Goal: Task Accomplishment & Management: Complete application form

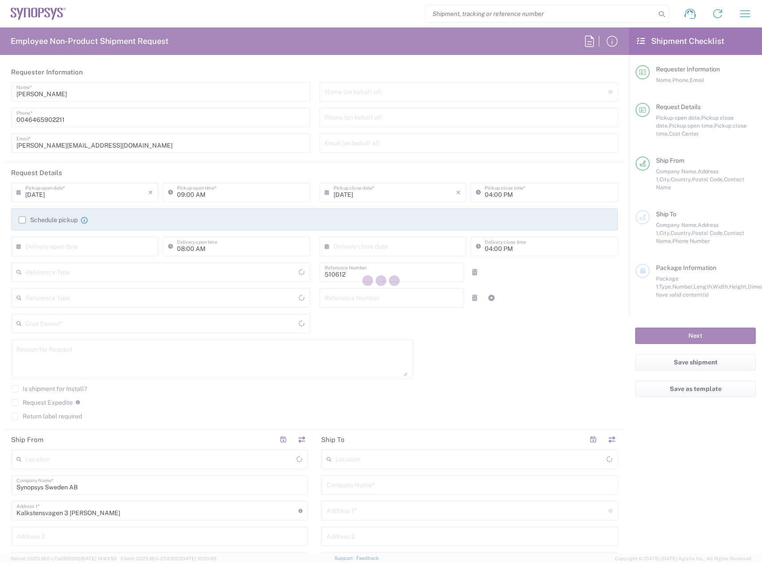
type input "Department"
type input "Delivered at Place"
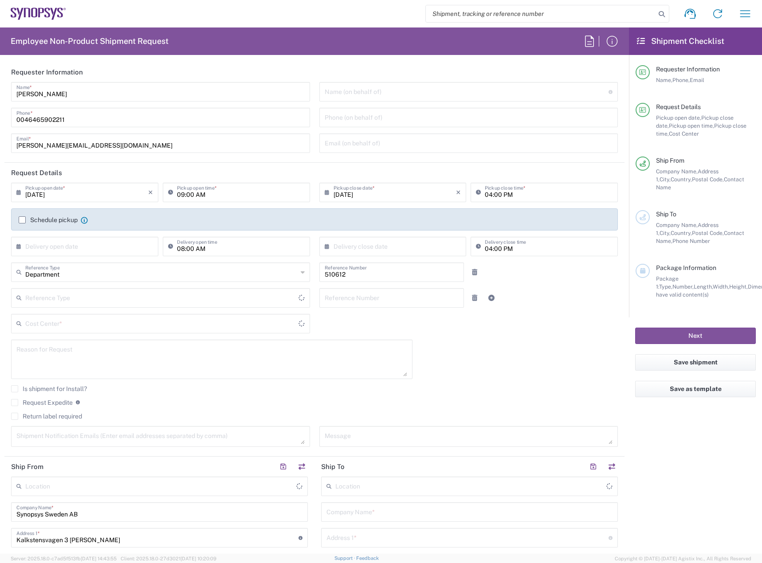
type input "SE80, SDG, HAPS, HW 510612"
type input "[GEOGRAPHIC_DATA]"
type input "Lund SE80"
click at [75, 191] on input "09/09/2025" at bounding box center [86, 192] width 123 height 16
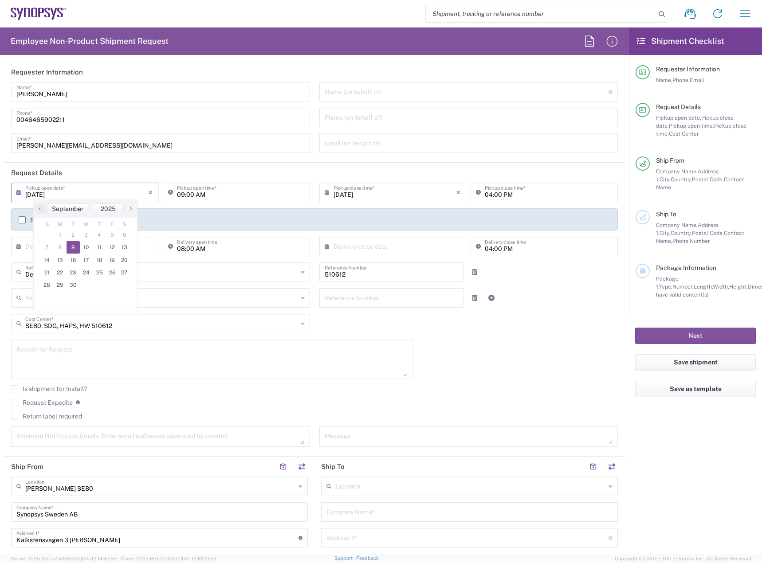
click at [255, 174] on header "Request Details" at bounding box center [314, 173] width 620 height 20
click at [182, 194] on input "09:00 AM" at bounding box center [241, 192] width 128 height 16
type input "11:00 AM"
click at [485, 191] on input "04:00 PM" at bounding box center [549, 192] width 128 height 16
type input "03:00 PM"
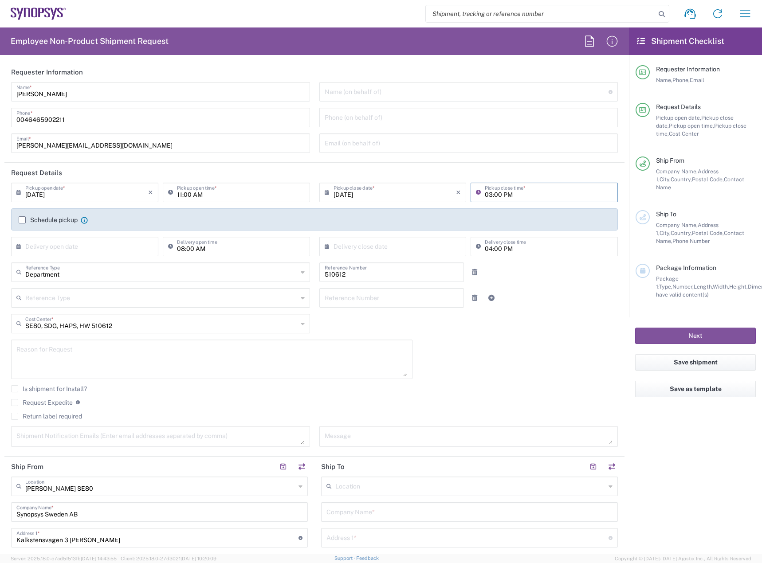
click at [53, 219] on label "Schedule pickup" at bounding box center [48, 219] width 59 height 7
click at [22, 220] on input "Schedule pickup" at bounding box center [22, 220] width 0 height 0
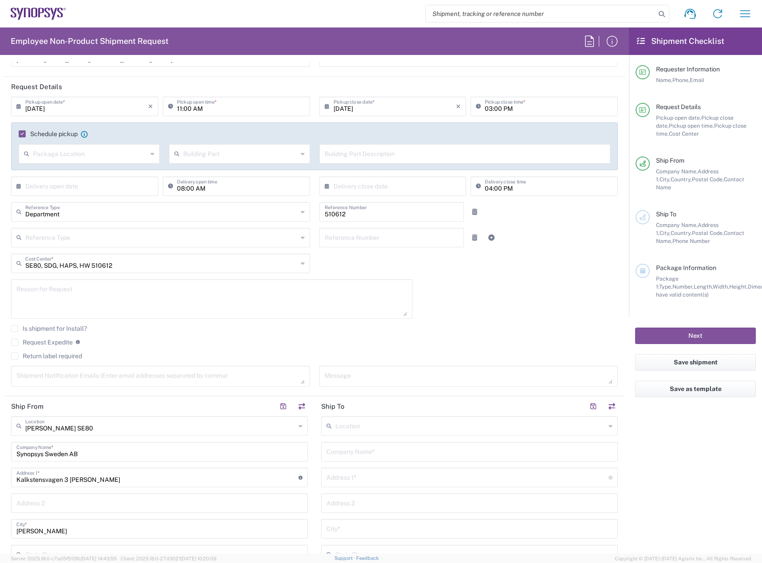
scroll to position [222, 0]
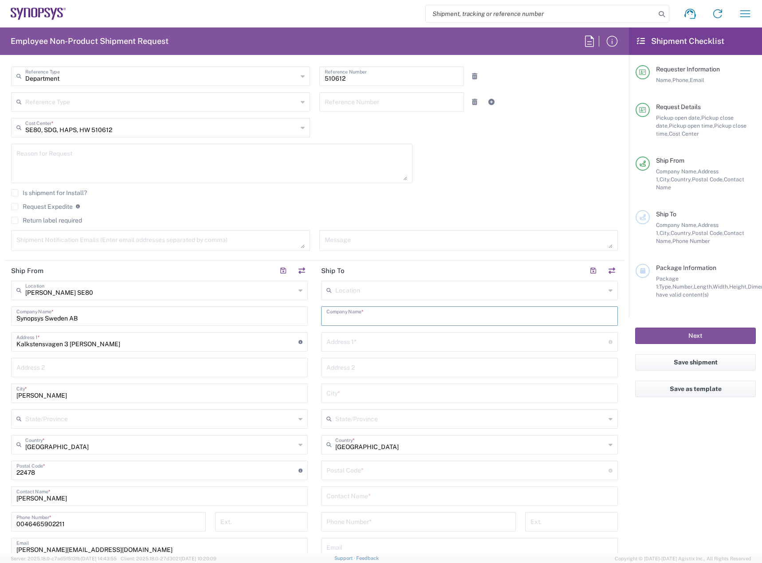
click at [351, 320] on input "text" at bounding box center [469, 316] width 286 height 16
type input "Synopsys Sweden AB"
type input "Kalkstensvagen 3 Lund"
type input "Lund"
type input "Sweden"
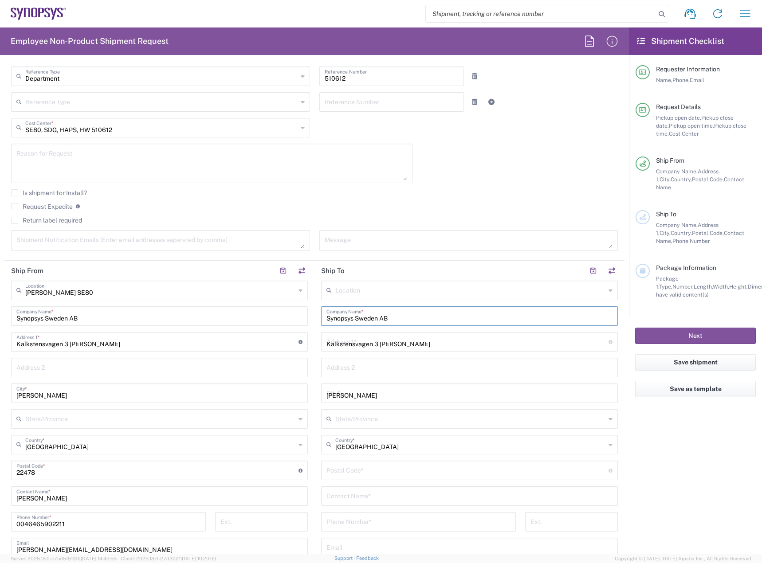
type input "22478"
type input "0465902211"
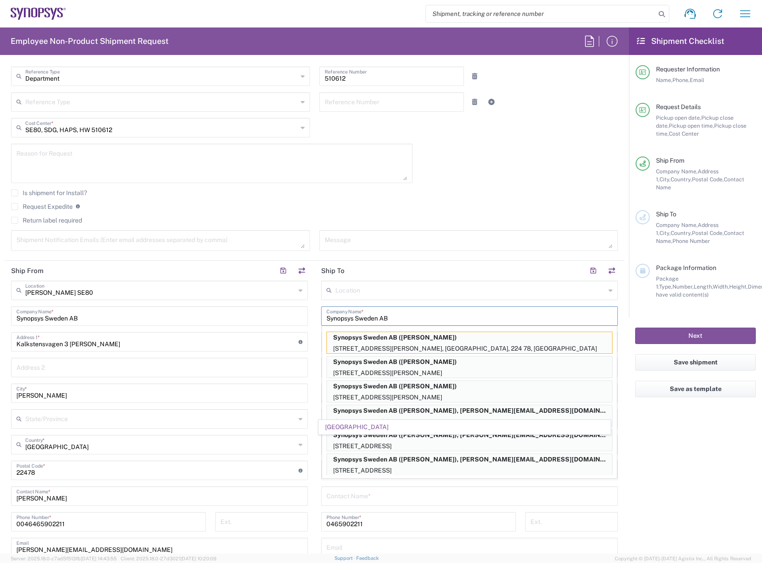
drag, startPoint x: 427, startPoint y: 315, endPoint x: 258, endPoint y: 318, distance: 169.0
click at [258, 318] on div "Ship From Lund SE80 Location Lund SE80 Aachen DE04 Agrate Brianza IT01 Aschheim…" at bounding box center [314, 459] width 620 height 396
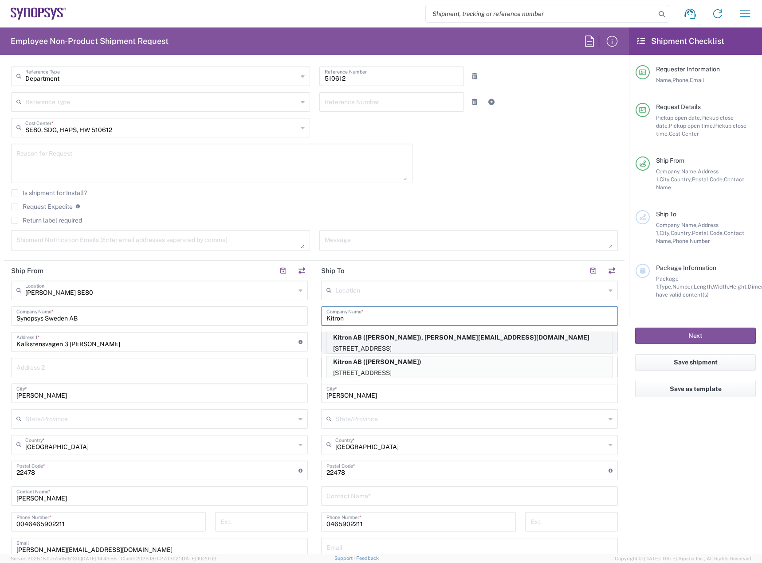
click at [336, 345] on p "Mobelvagen 5, Jonkoping, 55652, SE" at bounding box center [469, 348] width 285 height 11
type input "Kitron AB"
type input "Mobelvagen 5"
type input "Jonkoping"
type input "55652"
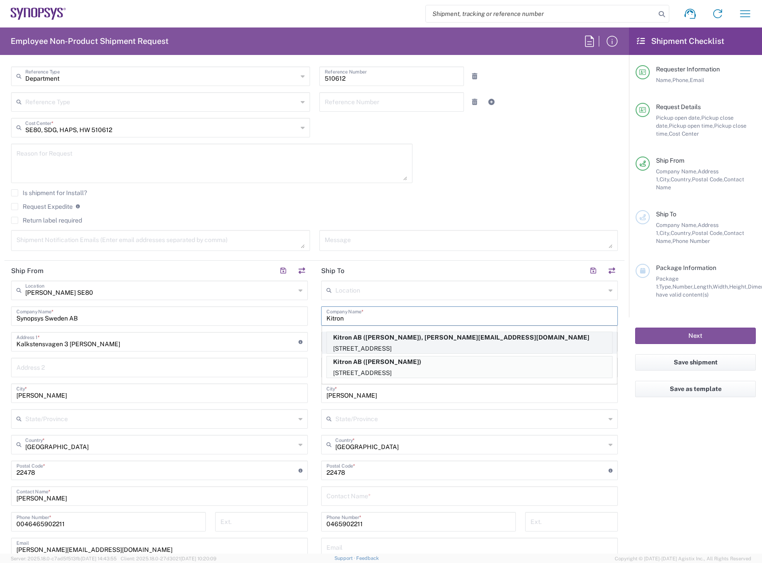
type input "Marcus Warhag"
type input "+46 36-290 21 66"
type input "marcus.warhag@kitron.com"
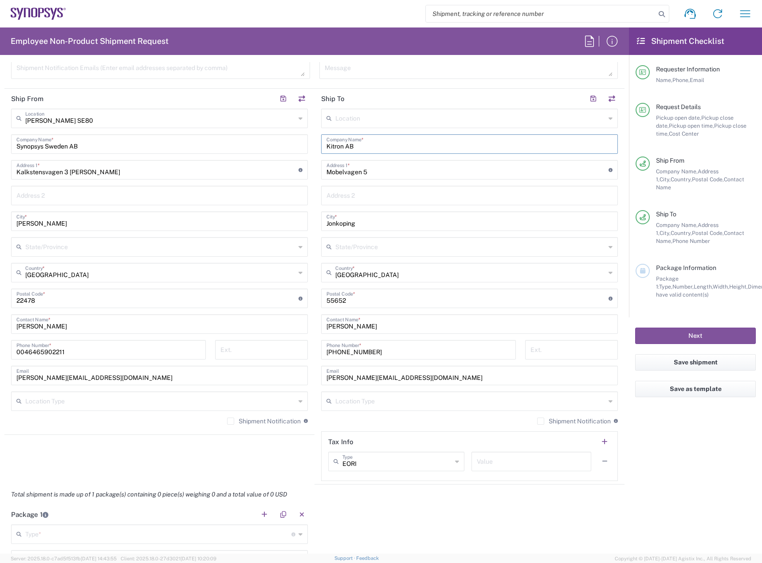
scroll to position [399, 0]
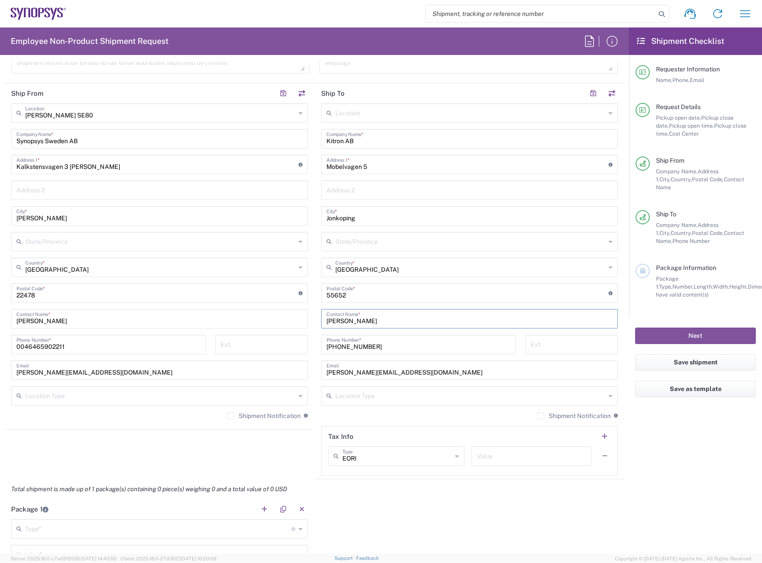
drag, startPoint x: 397, startPoint y: 318, endPoint x: 253, endPoint y: 300, distance: 145.3
click at [253, 300] on div "Ship From Lund SE80 Location Lund SE80 Aachen DE04 Agrate Brianza IT01 Aschheim…" at bounding box center [314, 281] width 620 height 396
type input "Manuja Harasgama"
drag, startPoint x: 484, startPoint y: 373, endPoint x: 227, endPoint y: 373, distance: 257.7
click at [227, 373] on div "Ship From Lund SE80 Location Lund SE80 Aachen DE04 Agrate Brianza IT01 Aschheim…" at bounding box center [314, 281] width 620 height 396
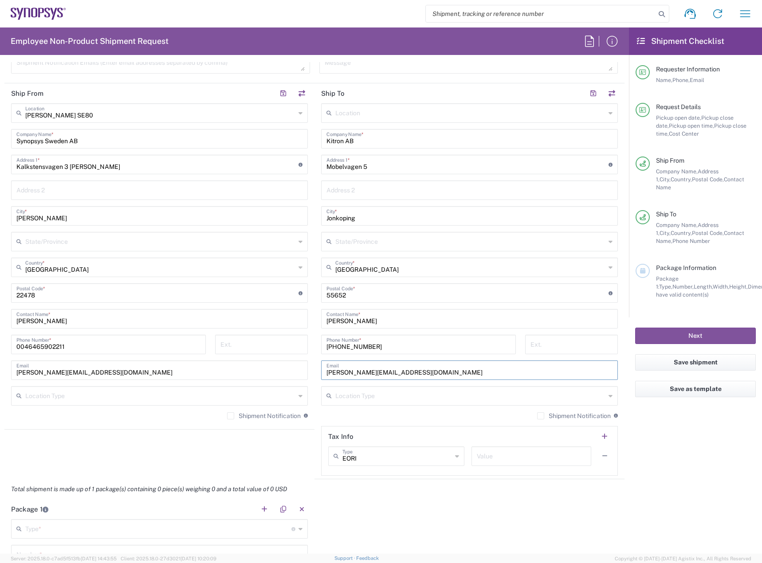
paste input "nujanb@synopsys"
type input "manujanb@synopsys.com"
drag, startPoint x: 424, startPoint y: 346, endPoint x: 266, endPoint y: 339, distance: 158.5
click at [266, 339] on div "Ship From Lund SE80 Location Lund SE80 Aachen DE04 Agrate Brianza IT01 Aschheim…" at bounding box center [314, 281] width 620 height 396
paste input "0737249644"
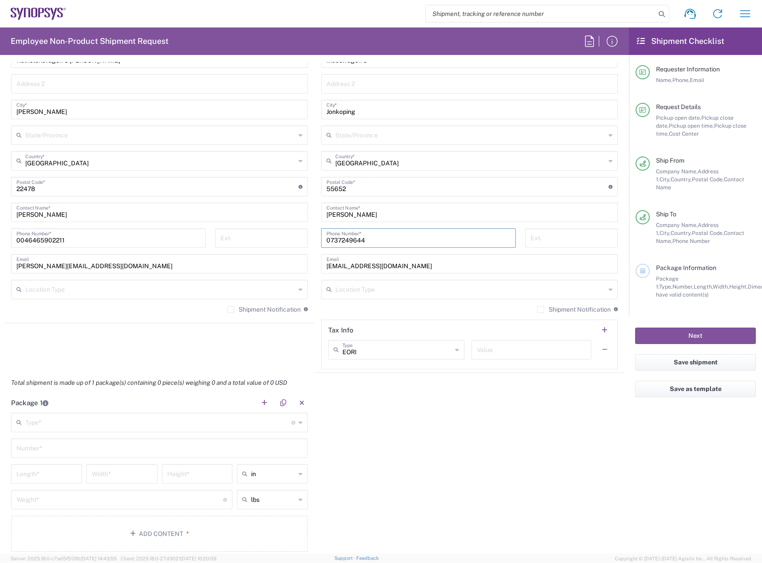
scroll to position [621, 0]
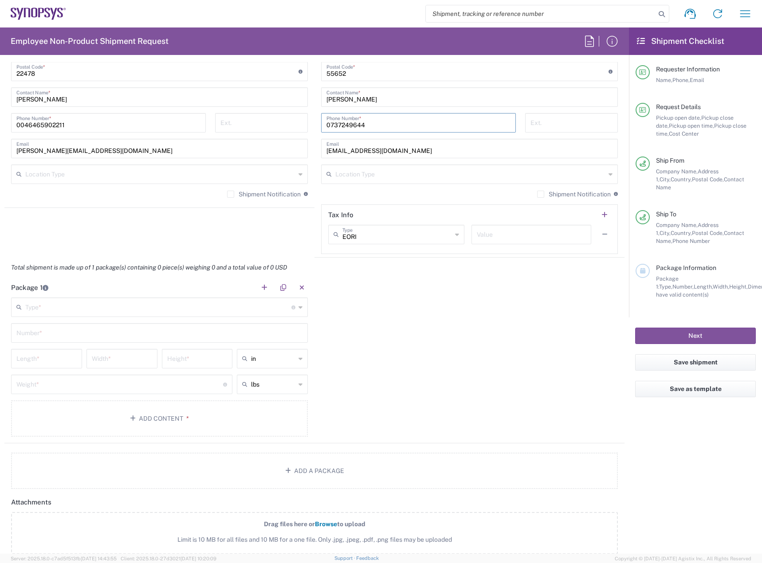
type input "0737249644"
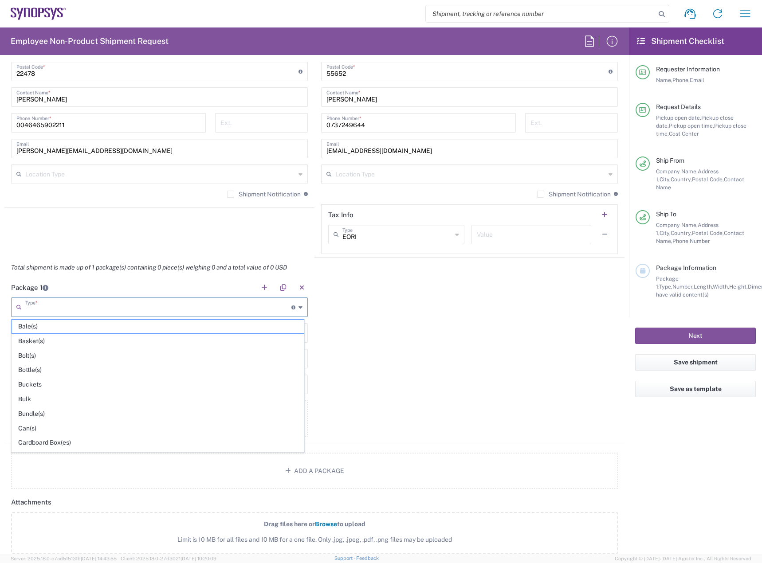
click at [172, 310] on input "text" at bounding box center [158, 307] width 266 height 16
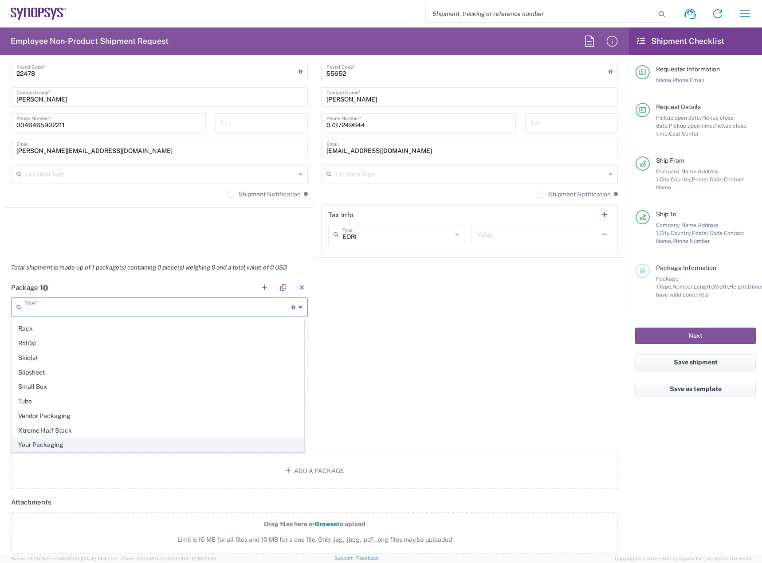
click at [128, 447] on span "Your Packaging" at bounding box center [158, 445] width 292 height 14
type input "Your Packaging"
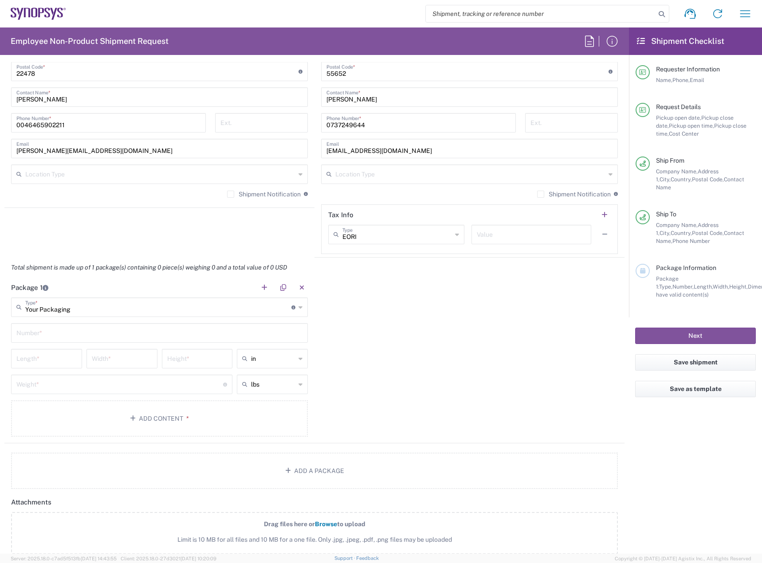
click at [131, 336] on input "text" at bounding box center [159, 333] width 286 height 16
type input "1"
click at [269, 358] on input "text" at bounding box center [273, 359] width 44 height 14
click at [256, 383] on span "in" at bounding box center [269, 378] width 68 height 14
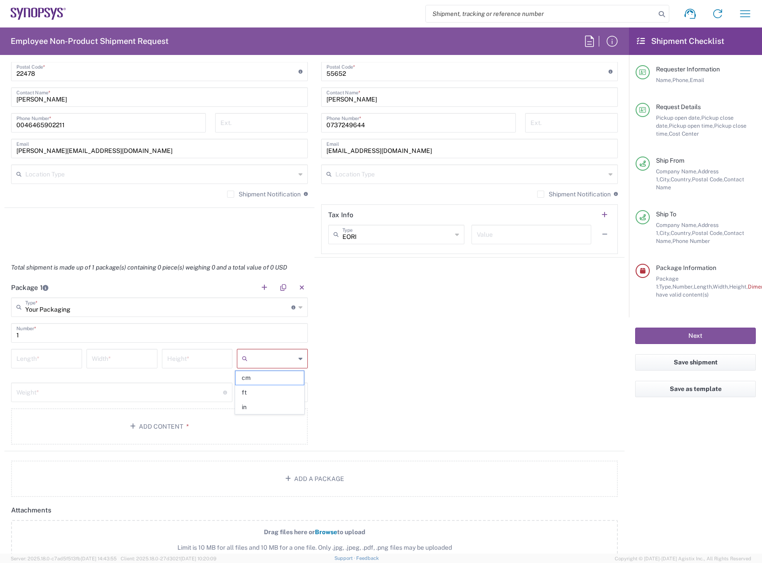
click at [273, 360] on input "text" at bounding box center [273, 359] width 44 height 14
click at [255, 392] on span "ft" at bounding box center [269, 393] width 68 height 14
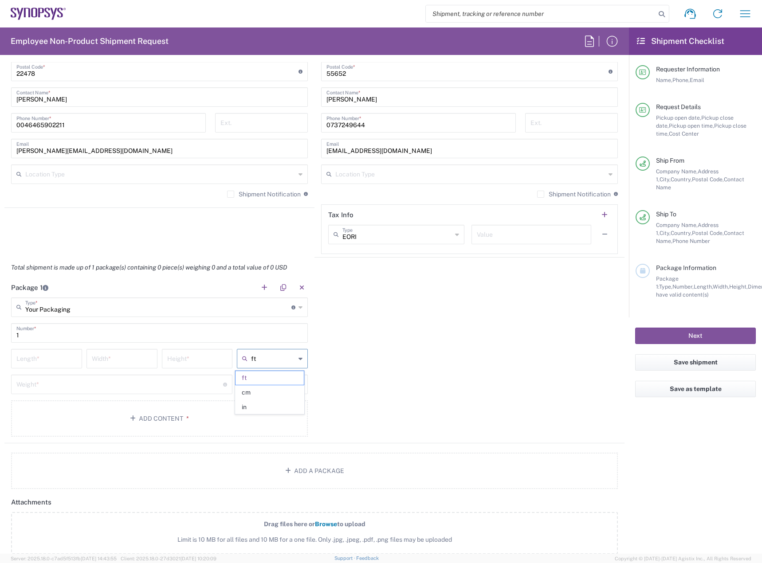
click at [272, 361] on input "ft" at bounding box center [273, 359] width 44 height 14
click at [259, 386] on span "cm" at bounding box center [269, 393] width 68 height 14
type input "cm"
click at [262, 386] on input "text" at bounding box center [273, 384] width 44 height 14
click at [260, 421] on span "kgs" at bounding box center [269, 419] width 68 height 14
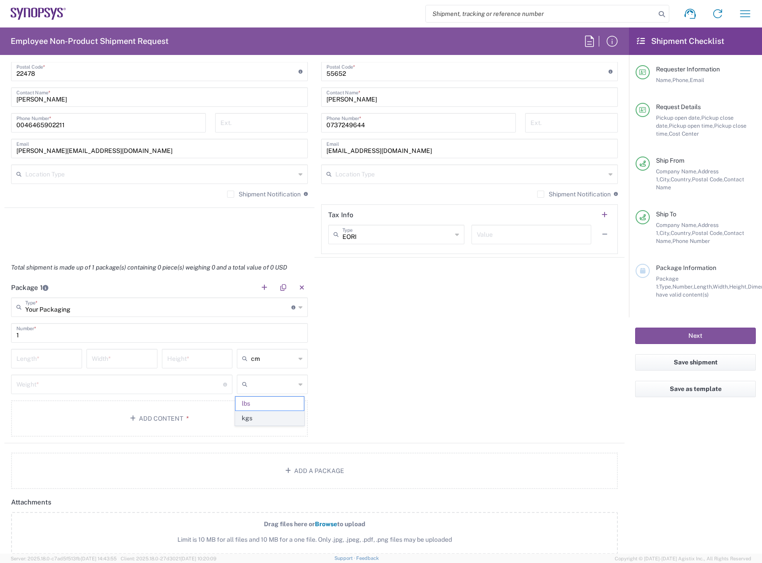
type input "kgs"
click at [37, 354] on input "number" at bounding box center [46, 358] width 60 height 16
type input "41"
type input "20.5"
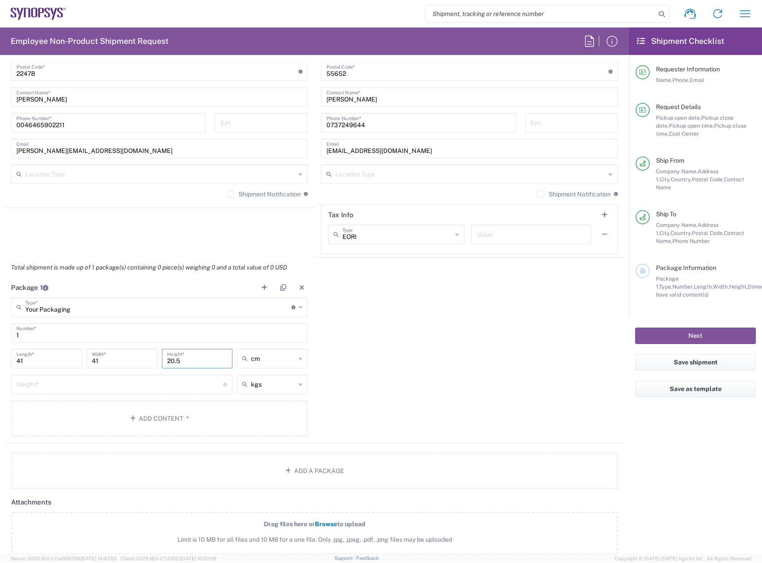
click at [61, 386] on input "number" at bounding box center [119, 384] width 207 height 16
type input "4.8"
click at [105, 417] on button "Add Content *" at bounding box center [159, 418] width 297 height 36
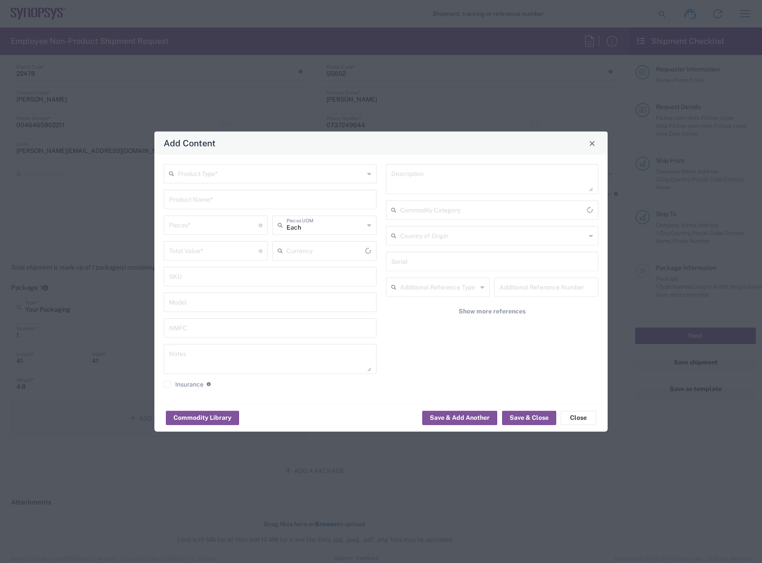
type input "US Dollar"
drag, startPoint x: 284, startPoint y: 173, endPoint x: 268, endPoint y: 189, distance: 23.2
click at [282, 176] on input "text" at bounding box center [271, 173] width 186 height 16
click at [256, 208] on span "General Commodity" at bounding box center [270, 208] width 211 height 14
type input "General Commodity"
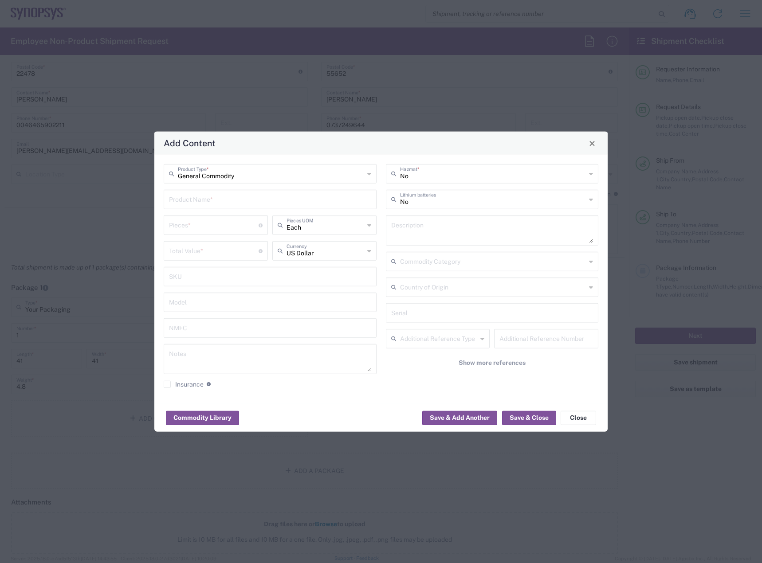
click at [258, 196] on input "text" at bounding box center [270, 199] width 202 height 16
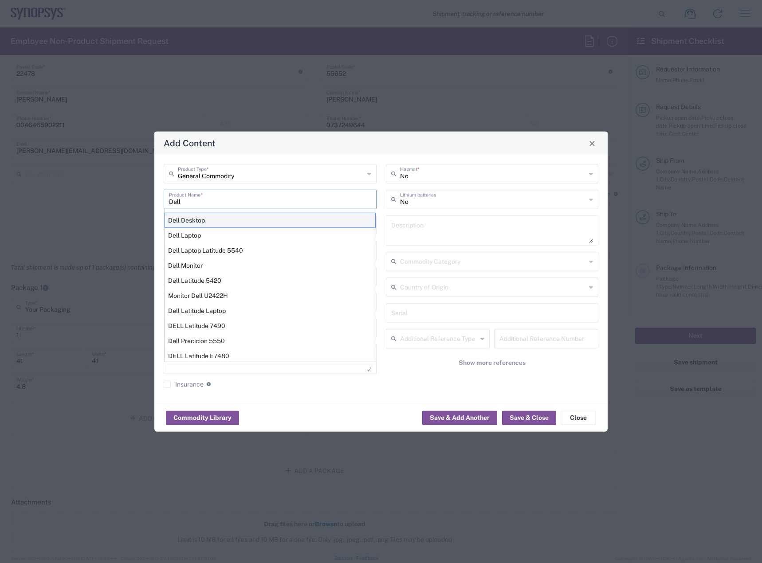
click at [268, 218] on div "Dell Desktop" at bounding box center [270, 220] width 211 height 15
type input "Dell Desktop"
type textarea "Dell All in One Workstation"
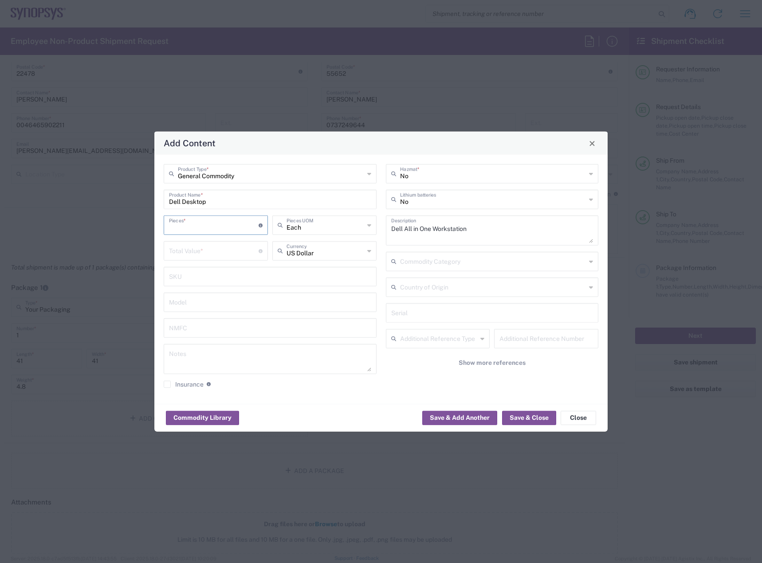
click at [210, 223] on input "number" at bounding box center [214, 225] width 90 height 16
type input "9"
click at [221, 256] on input "number" at bounding box center [214, 251] width 90 height 16
click at [217, 221] on input "1050" at bounding box center [214, 225] width 90 height 16
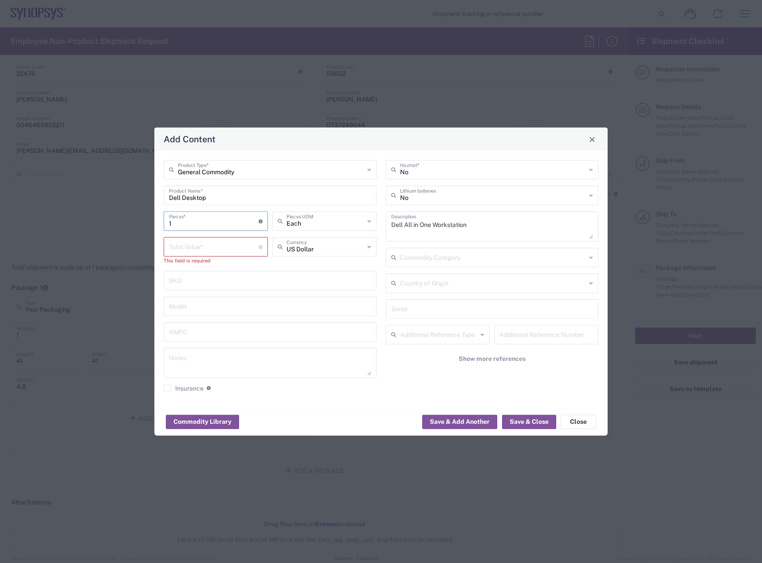
type input "1"
click at [218, 243] on input "number" at bounding box center [214, 247] width 90 height 16
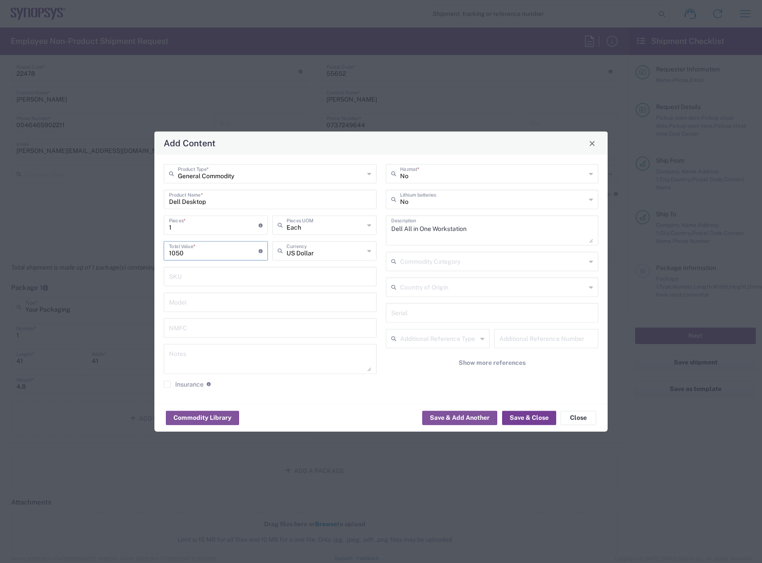
type input "1050"
click at [541, 416] on button "Save & Close" at bounding box center [529, 418] width 54 height 14
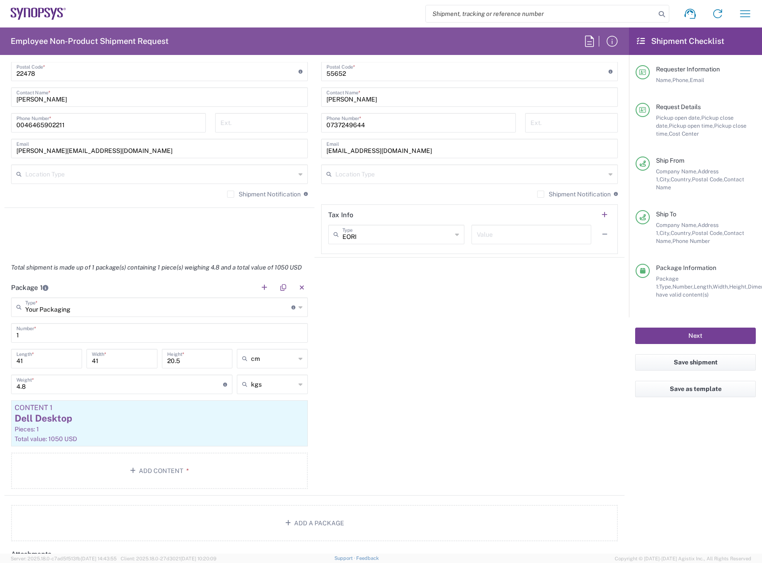
click at [673, 335] on button "Next" at bounding box center [695, 336] width 121 height 16
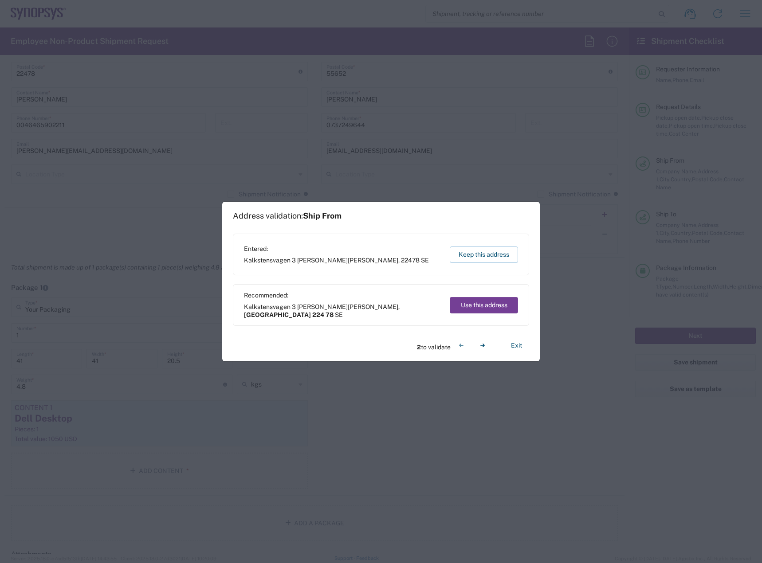
click at [484, 307] on button "Use this address" at bounding box center [484, 305] width 68 height 16
type input "Skåne län"
type input "224 78"
type input "Jönköpings län"
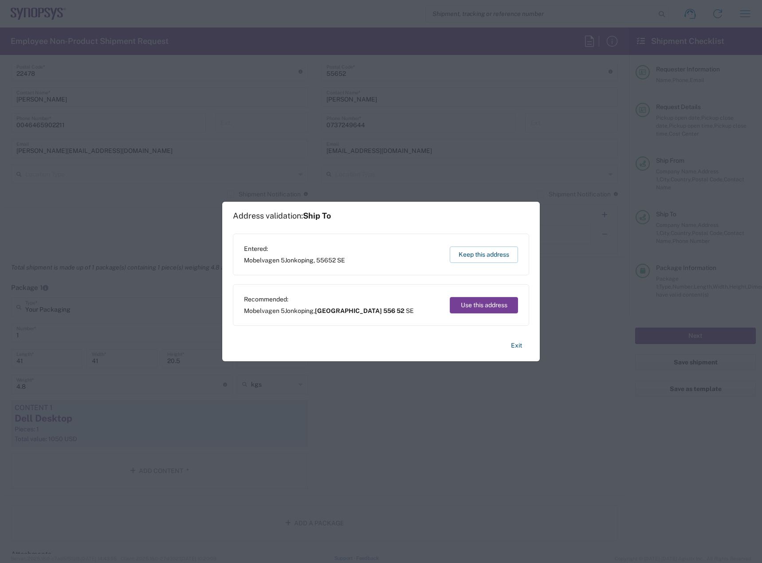
type input "556 52"
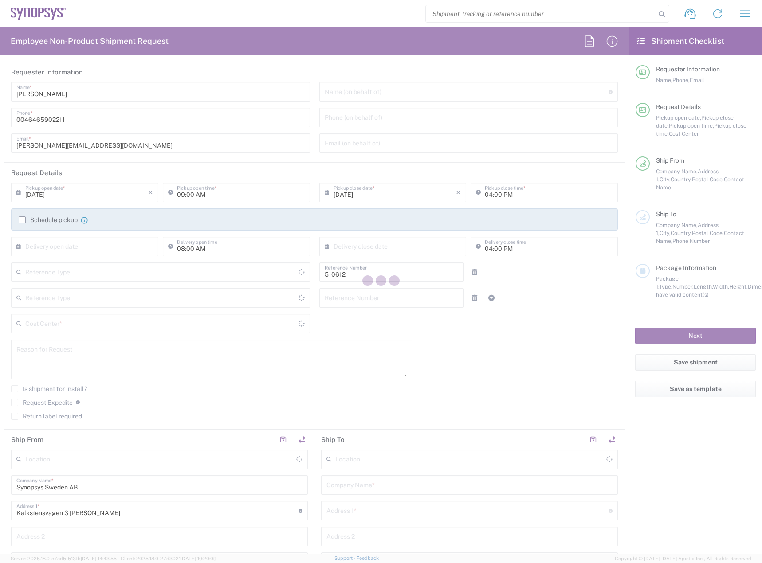
type input "Department"
type input "Delivered at Place"
type input "SE80, SDG, HAPS, HW 510612"
type input "[GEOGRAPHIC_DATA]"
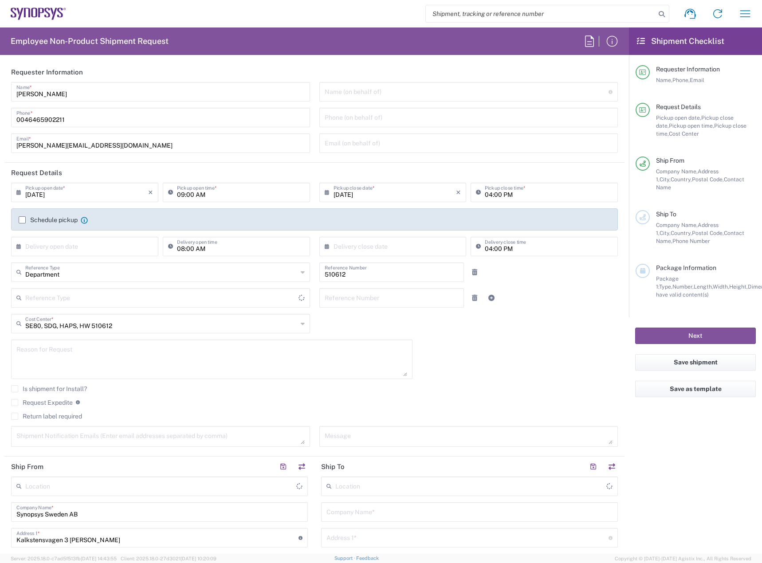
type input "Sweden"
type input "Lund SE80"
click at [126, 195] on input "09/09/2025" at bounding box center [86, 192] width 123 height 16
click at [87, 243] on span "10" at bounding box center [86, 247] width 13 height 12
type input "09/10/2025"
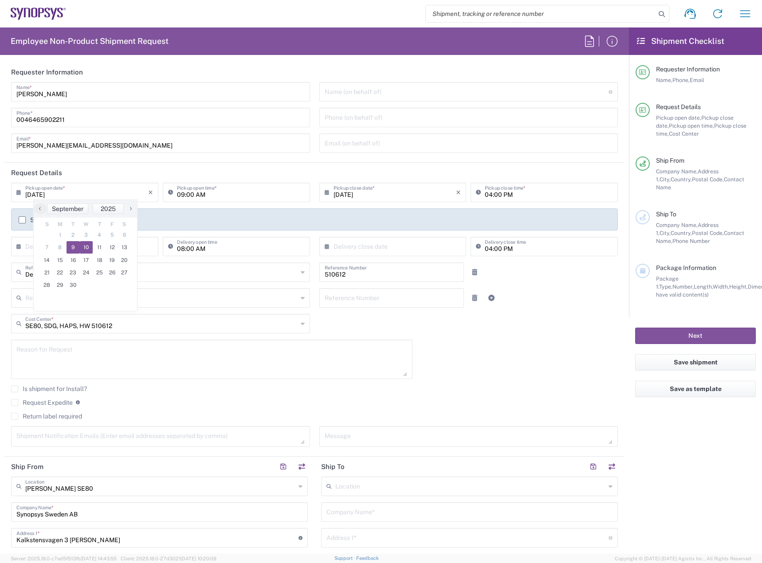
type input "09/10/2025"
click at [178, 194] on input "09:00 AM" at bounding box center [241, 192] width 128 height 16
click at [485, 193] on input "04:00 PM" at bounding box center [549, 192] width 128 height 16
click at [177, 197] on input "08:00 AM" at bounding box center [241, 192] width 128 height 16
type input "10:00 AM"
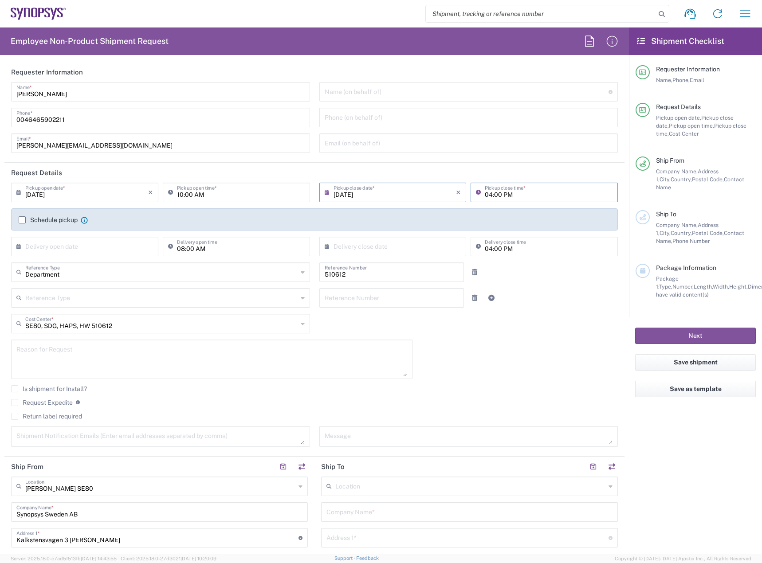
click at [485, 196] on input "04:00 PM" at bounding box center [549, 192] width 128 height 16
type input "02:00 PM"
click at [43, 222] on label "Schedule pickup" at bounding box center [48, 219] width 59 height 7
click at [22, 220] on input "Schedule pickup" at bounding box center [22, 220] width 0 height 0
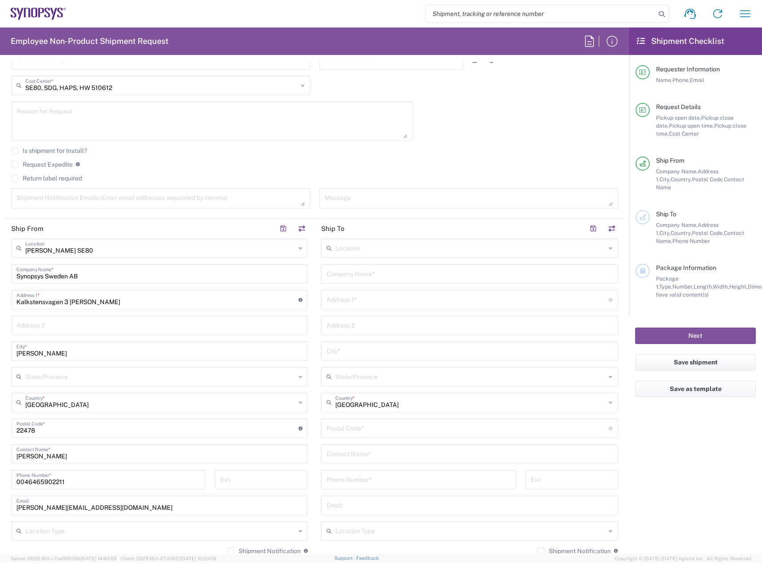
scroll to position [266, 0]
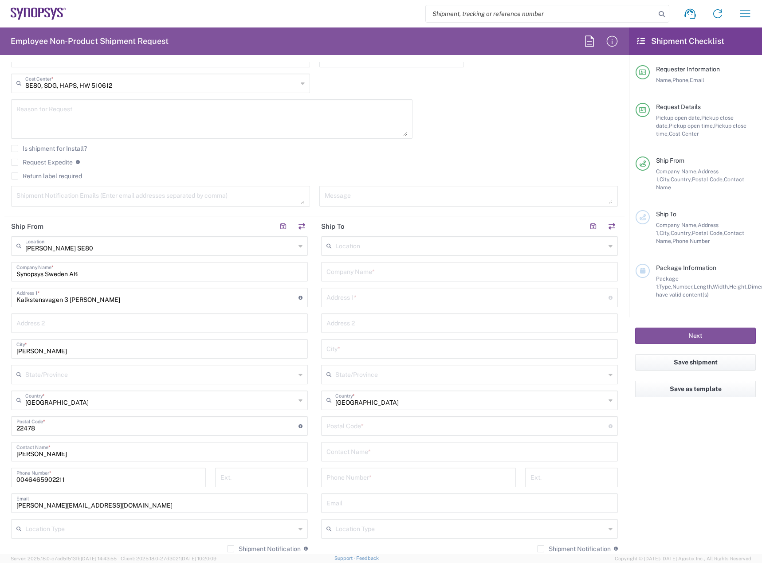
click at [379, 242] on input "text" at bounding box center [470, 246] width 270 height 16
type input "Headquarters USSV"
type input "Synopsys Headquarters USSV"
type input "675 Almanor Ave"
type input "Sunnyvale"
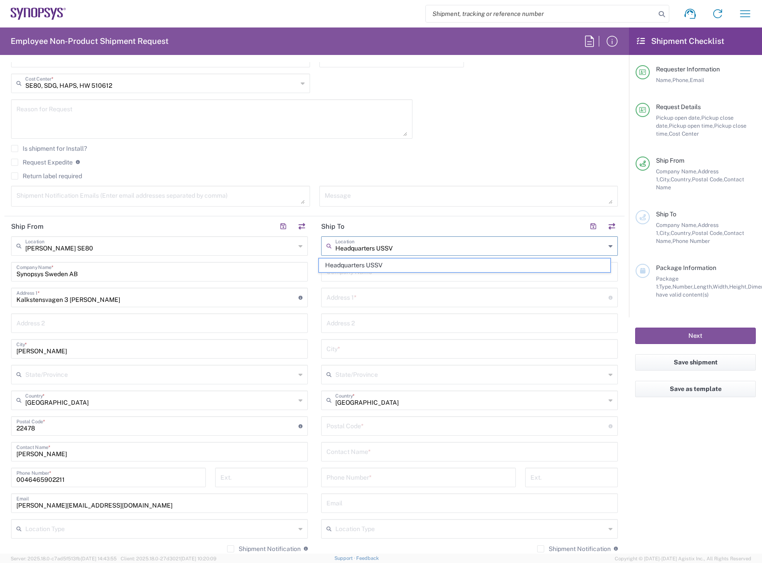
type input "United States"
type input "94085"
type input "6505845000"
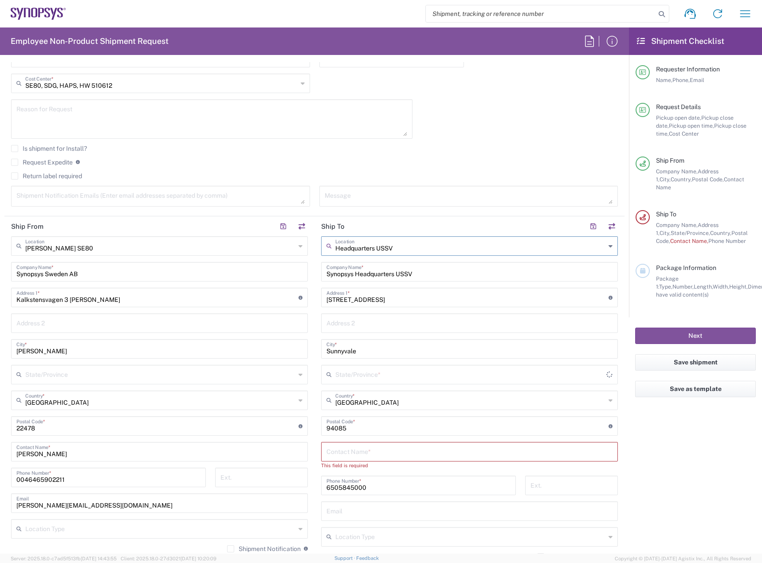
type input "California"
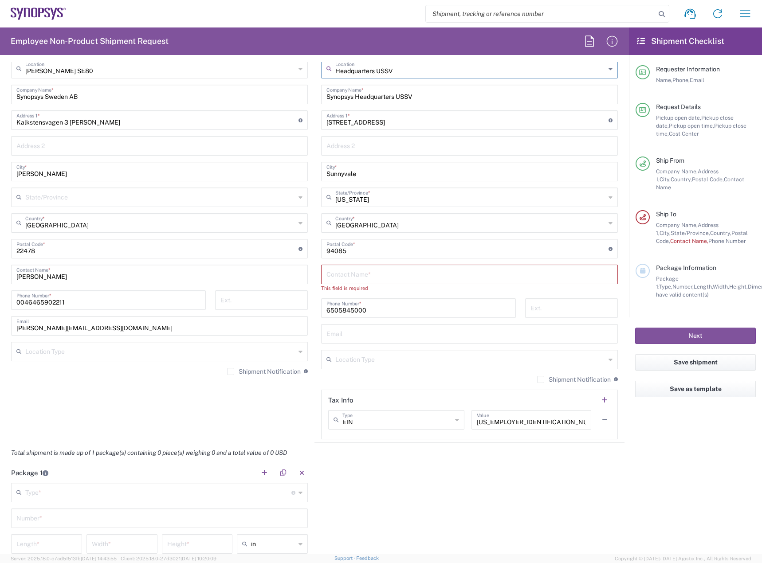
scroll to position [488, 0]
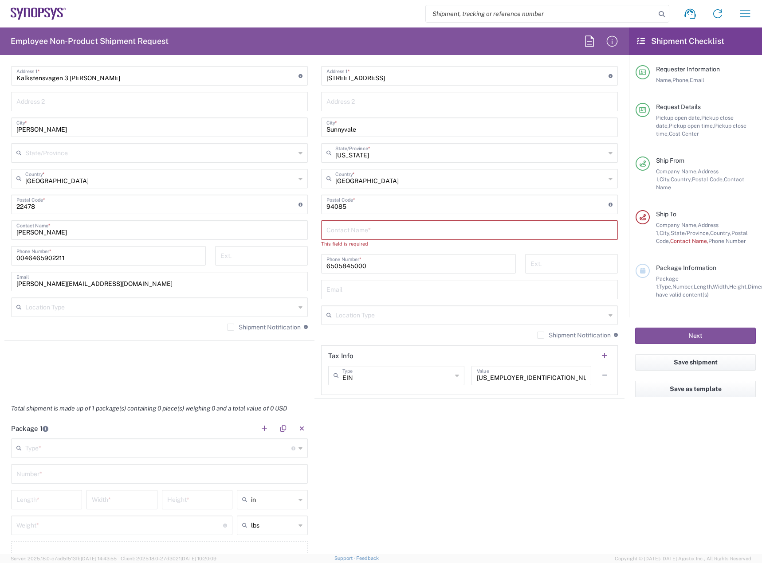
type input "Headquarters USSV"
click at [404, 237] on input "text" at bounding box center [469, 230] width 286 height 16
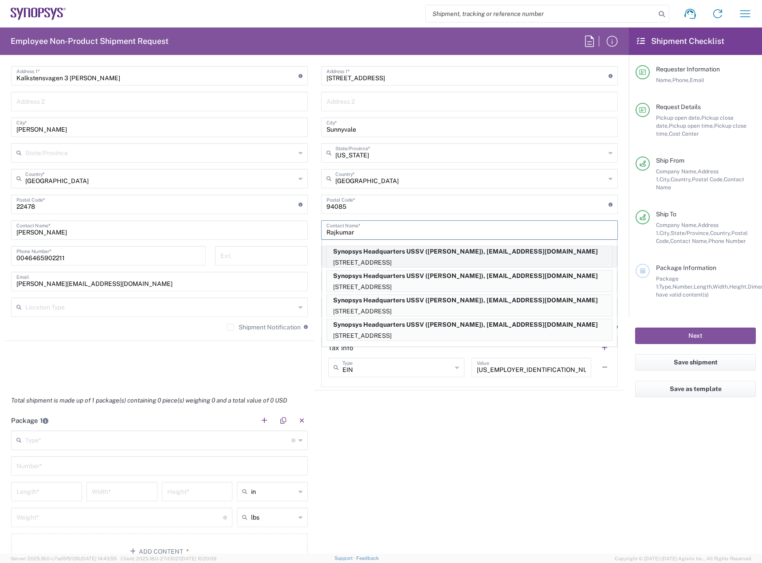
type input "Rajkumar"
click at [417, 260] on p "675 Almanor Ave, Sunnyvale, CA, 94085, US" at bounding box center [469, 262] width 285 height 11
type input "Rajkumar Methuku"
type input "650.417.1843"
type input "rmethuku@synopsys.com"
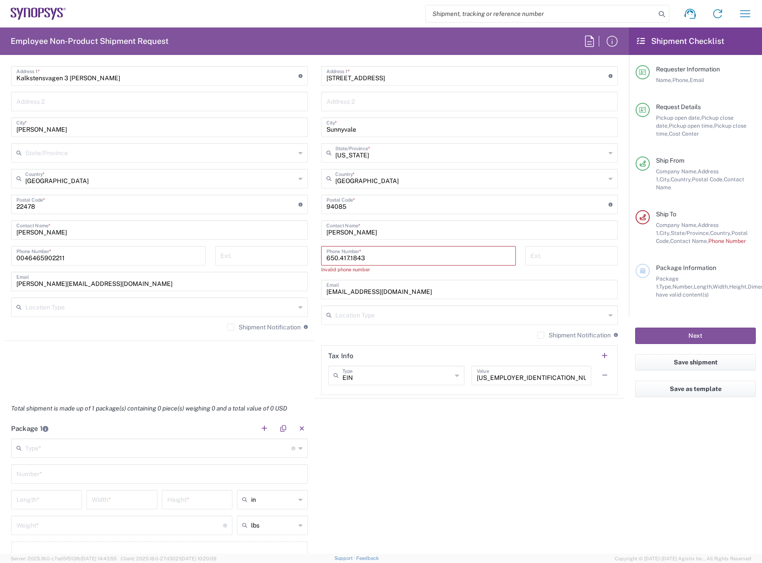
click at [348, 259] on input "650.417.1843" at bounding box center [418, 255] width 184 height 16
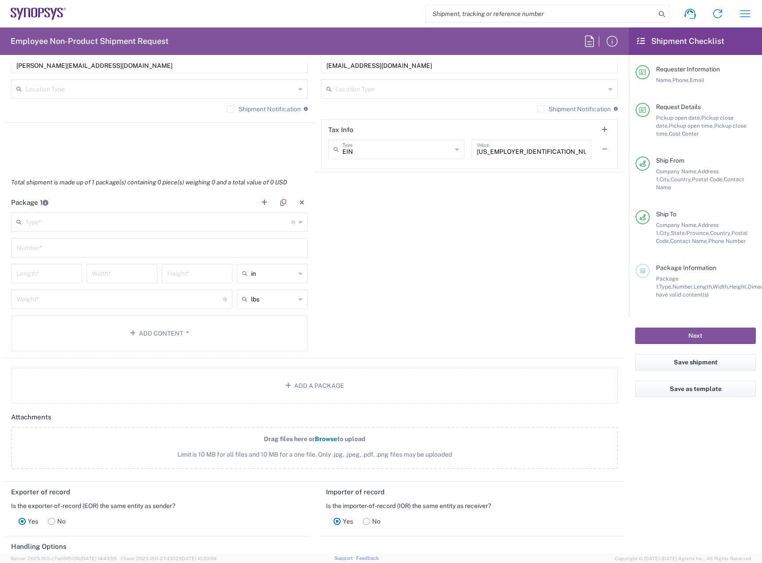
scroll to position [798, 0]
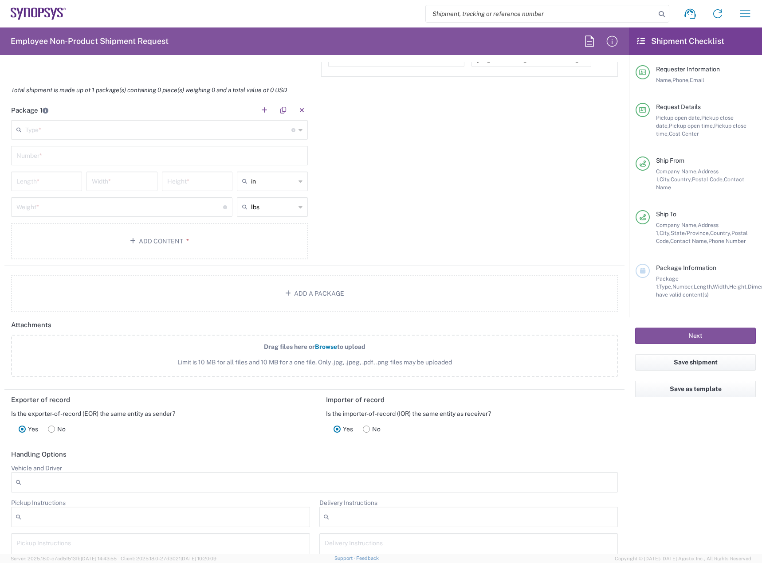
type input "6504171843"
click at [207, 131] on input "text" at bounding box center [158, 130] width 266 height 16
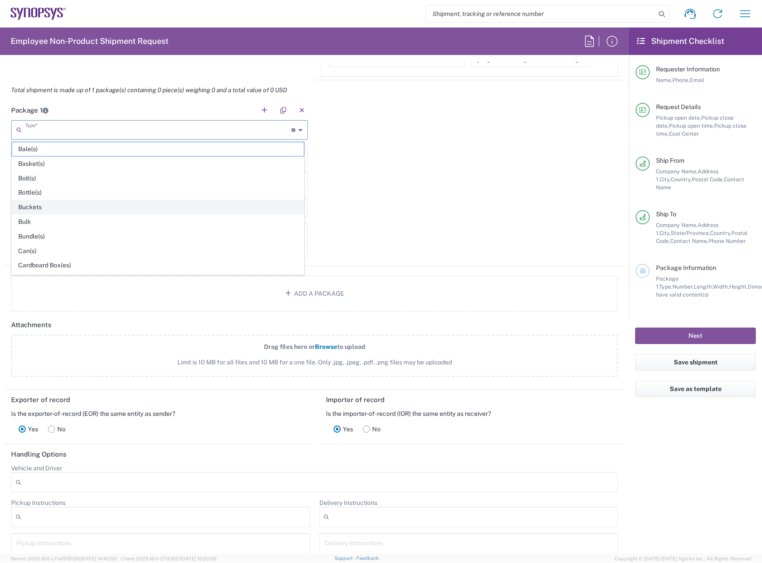
scroll to position [420, 0]
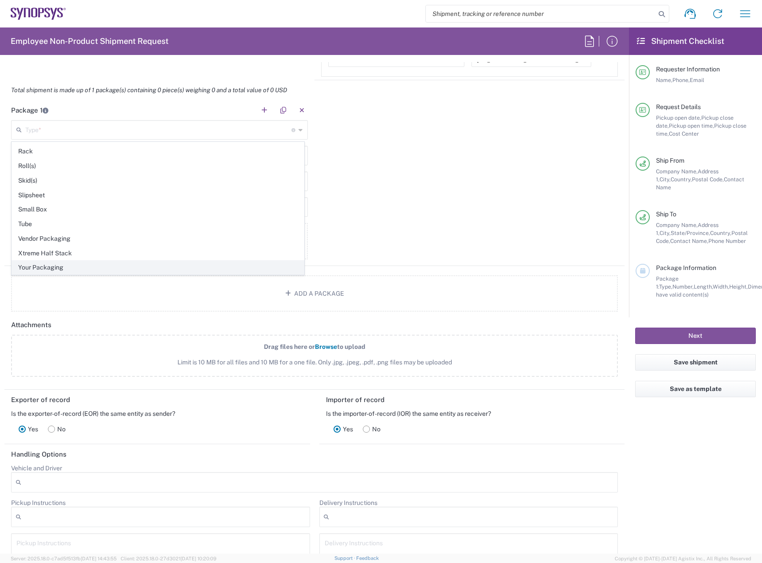
click at [155, 265] on span "Your Packaging" at bounding box center [158, 268] width 292 height 14
type input "Your Packaging"
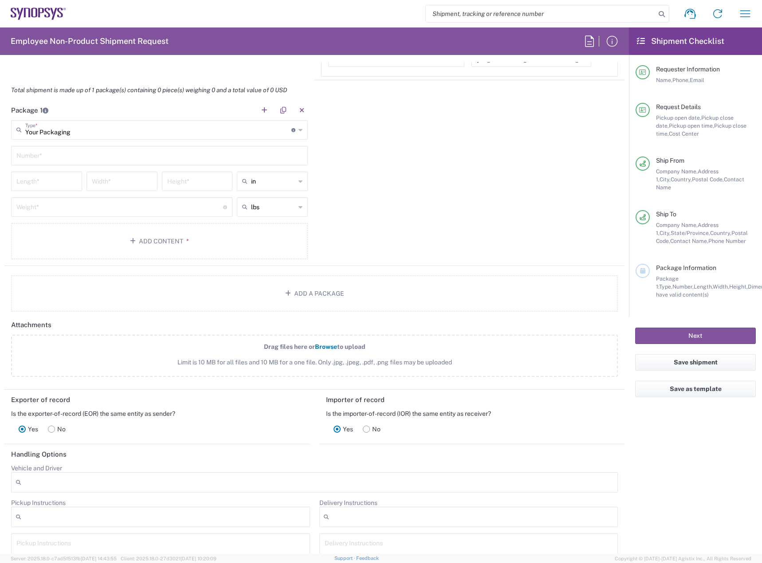
click at [276, 188] on div "in" at bounding box center [272, 182] width 71 height 20
click at [258, 215] on span "cm" at bounding box center [269, 215] width 68 height 14
type input "cm"
click at [272, 216] on div "lbs" at bounding box center [272, 207] width 71 height 20
click at [268, 241] on span "kgs" at bounding box center [269, 241] width 68 height 14
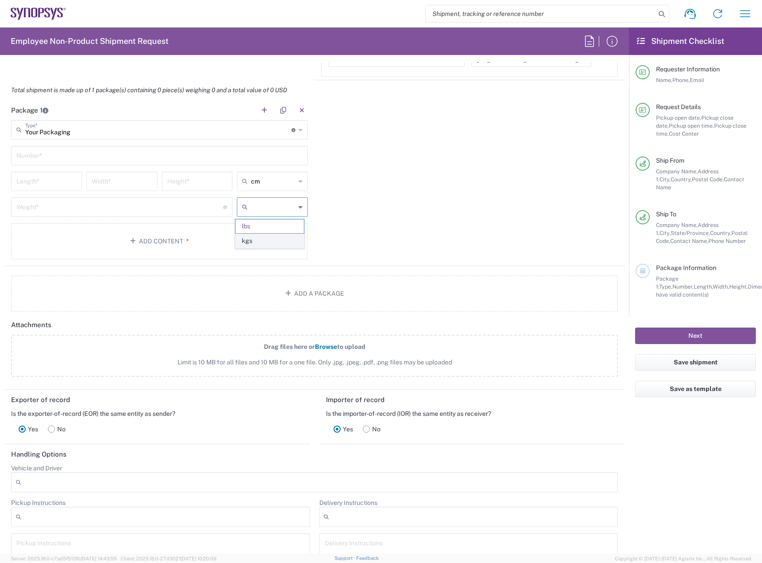
type input "kgs"
click at [80, 149] on input "text" at bounding box center [159, 155] width 286 height 16
type input "2"
type input "1"
click at [56, 181] on input "number" at bounding box center [46, 181] width 60 height 16
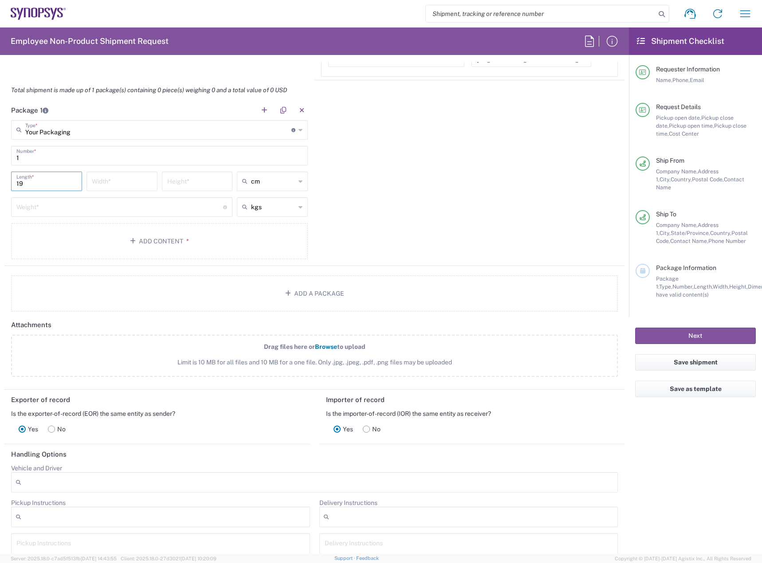
type input "19"
type input "25"
type input "15.5"
click at [165, 208] on input "number" at bounding box center [119, 207] width 207 height 16
type input "0.5"
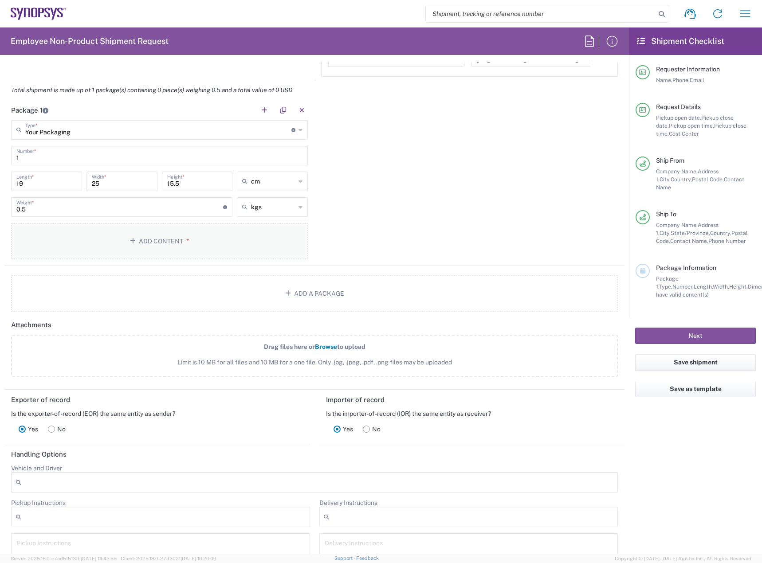
click at [276, 246] on button "Add Content *" at bounding box center [159, 241] width 297 height 36
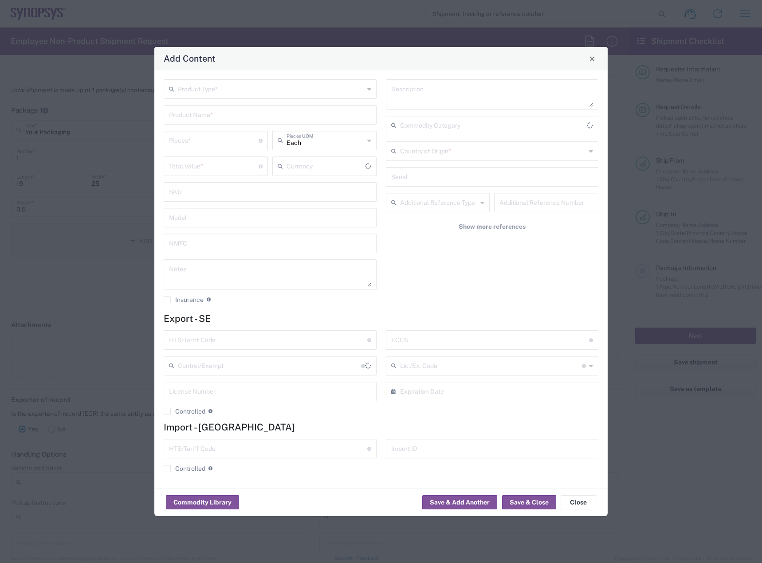
type input "US Dollar"
click at [275, 91] on input "text" at bounding box center [271, 89] width 186 height 16
click at [266, 125] on span "General Commodity" at bounding box center [270, 123] width 211 height 14
type input "General Commodity"
click at [260, 110] on input "text" at bounding box center [270, 114] width 202 height 16
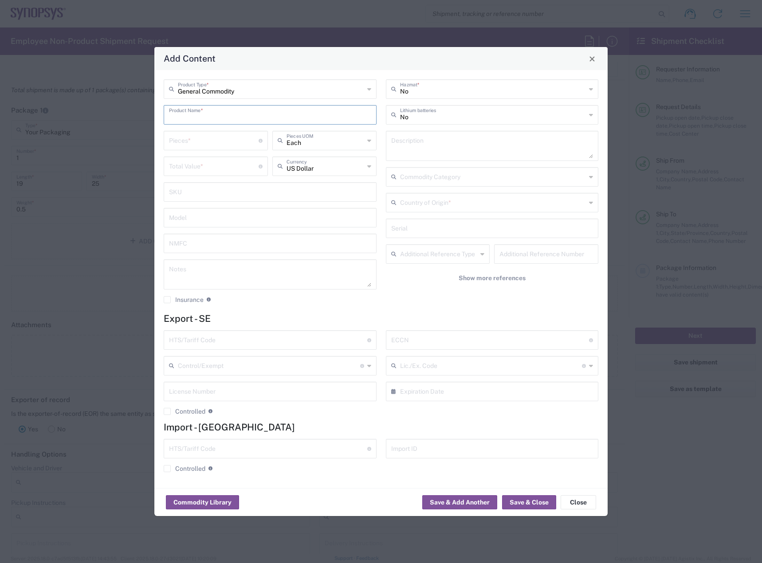
click at [255, 118] on input "text" at bounding box center [270, 114] width 202 height 16
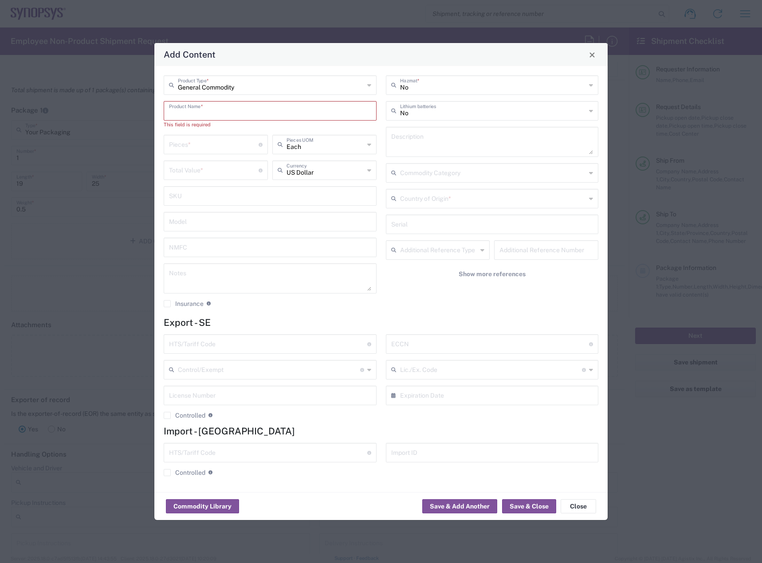
paste input "HT3EXT_ADPTR_HT4 Bottom Shell"
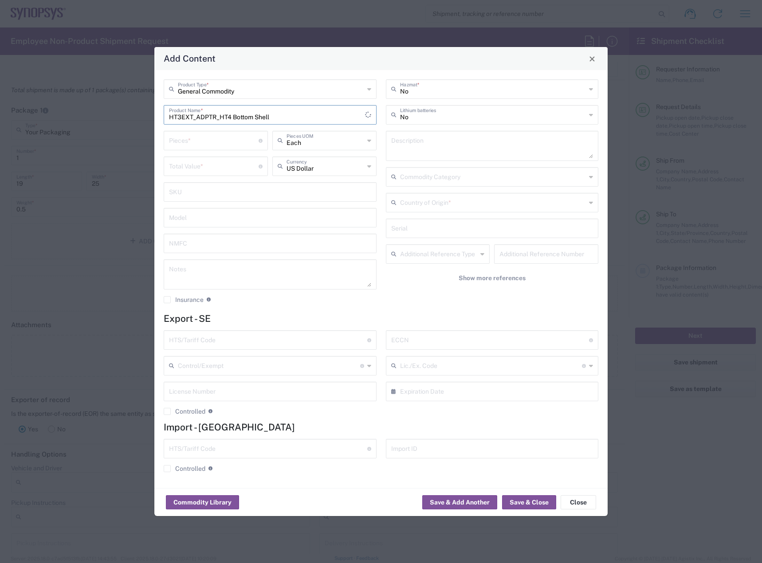
type input "HT3EXT_ADPTR_HT4 Bottom Shell"
click at [210, 142] on input "number" at bounding box center [214, 140] width 90 height 16
type input "1"
click at [210, 163] on input "number" at bounding box center [214, 166] width 90 height 16
type input "40"
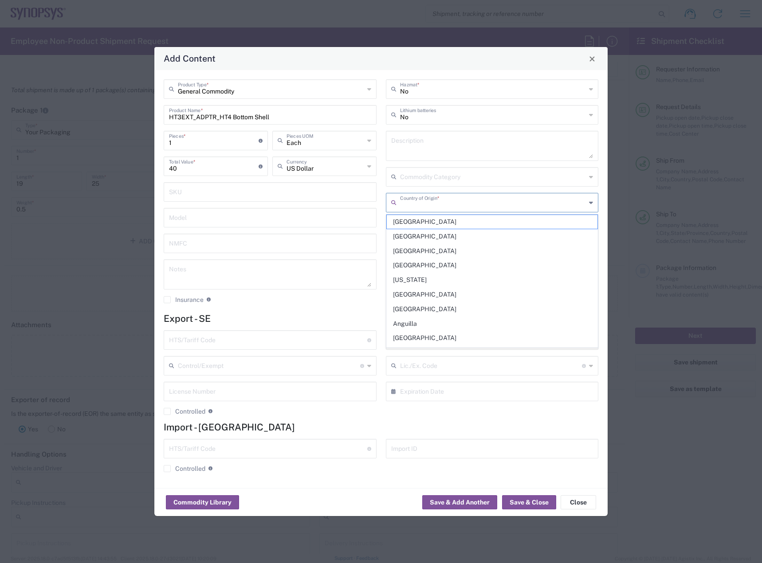
click at [498, 205] on input "text" at bounding box center [493, 202] width 186 height 16
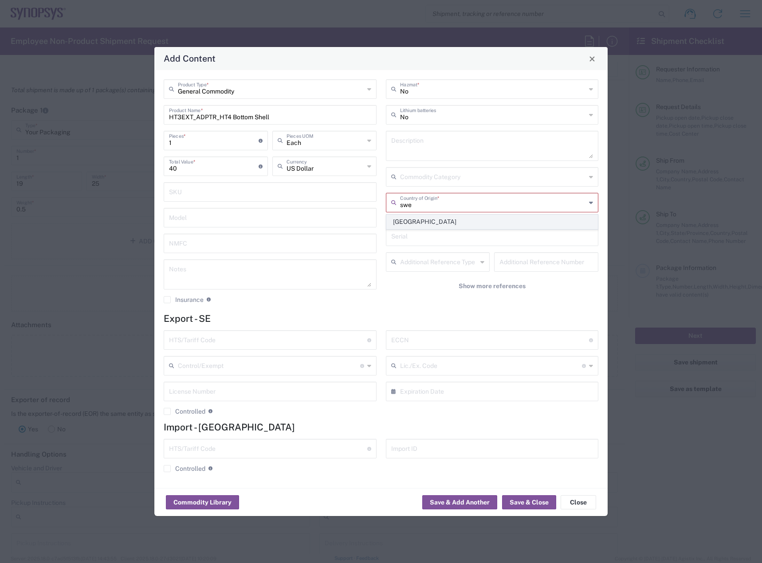
click at [427, 220] on span "Sweden" at bounding box center [492, 222] width 211 height 14
type input "Sweden"
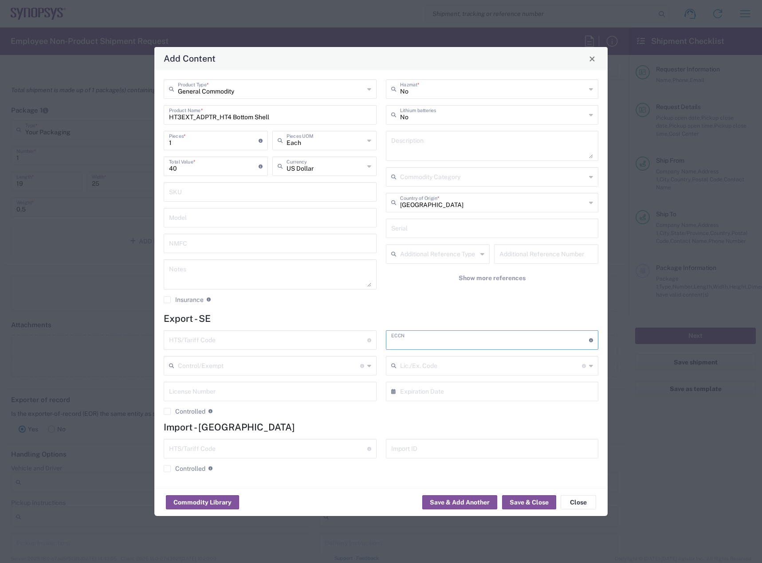
click at [435, 336] on input "text" at bounding box center [490, 340] width 198 height 16
type input "EAR99"
click at [274, 347] on input "text" at bounding box center [268, 340] width 198 height 16
click at [441, 202] on input "Sweden" at bounding box center [493, 202] width 186 height 16
type input "S"
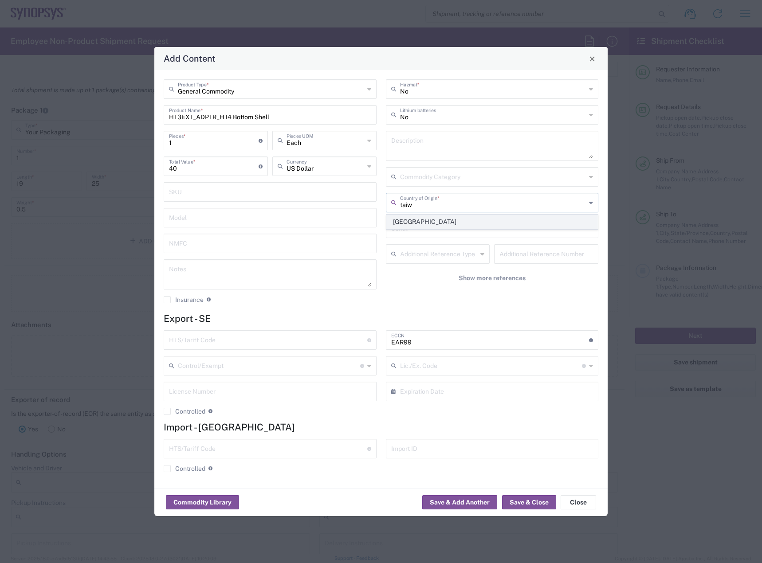
click at [431, 217] on span "Taiwan" at bounding box center [492, 222] width 211 height 14
type input "Taiwan"
click at [231, 347] on input "text" at bounding box center [268, 340] width 198 height 16
paste input "8473.30.80"
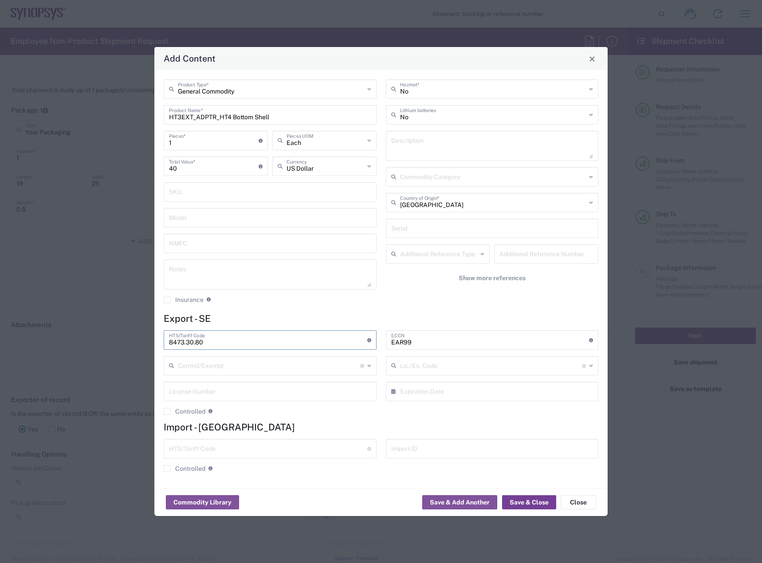
type input "8473.30.80"
click at [522, 508] on button "Save & Close" at bounding box center [529, 502] width 54 height 14
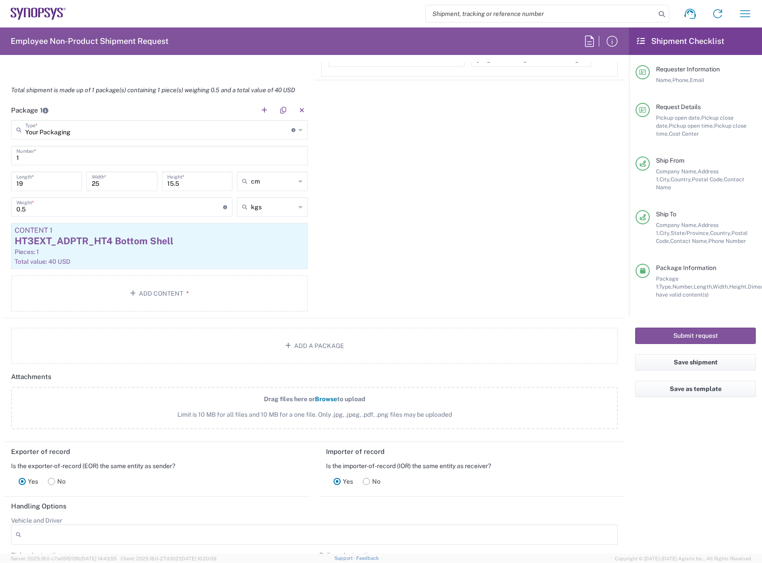
click at [239, 312] on main "Your Packaging Type * Material used to package goods Bale(s) Basket(s) Bolt(s) …" at bounding box center [159, 217] width 310 height 195
click at [238, 292] on button "Add Content *" at bounding box center [159, 293] width 297 height 36
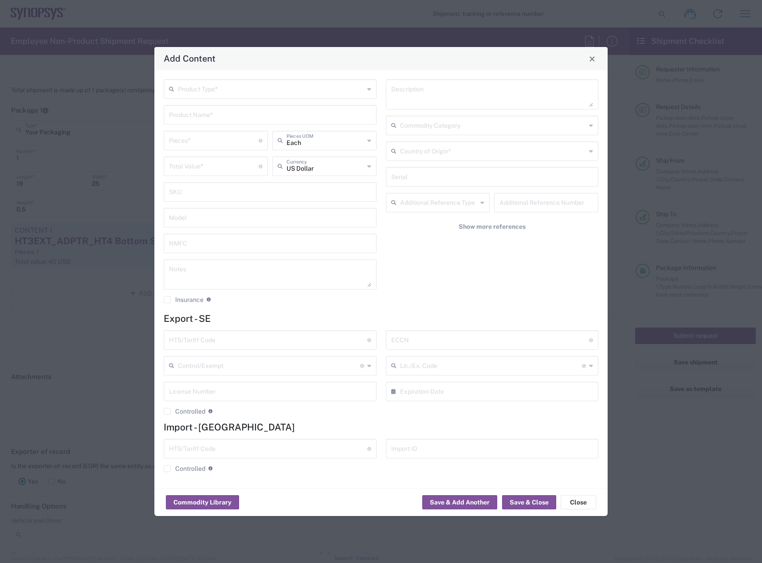
click at [256, 338] on input "text" at bounding box center [268, 340] width 198 height 16
paste input "8473.30.80"
type input "8473.30.80"
click at [459, 334] on input "text" at bounding box center [490, 340] width 198 height 16
type input "EAR99"
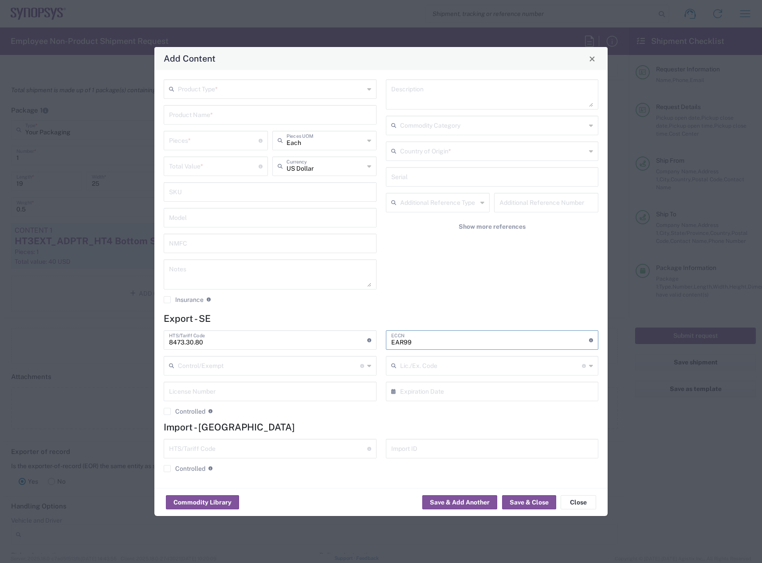
click at [499, 155] on input "text" at bounding box center [493, 151] width 186 height 16
type input "taiwan"
click at [458, 178] on agx-dropdown-content "Taiwan" at bounding box center [492, 171] width 213 height 16
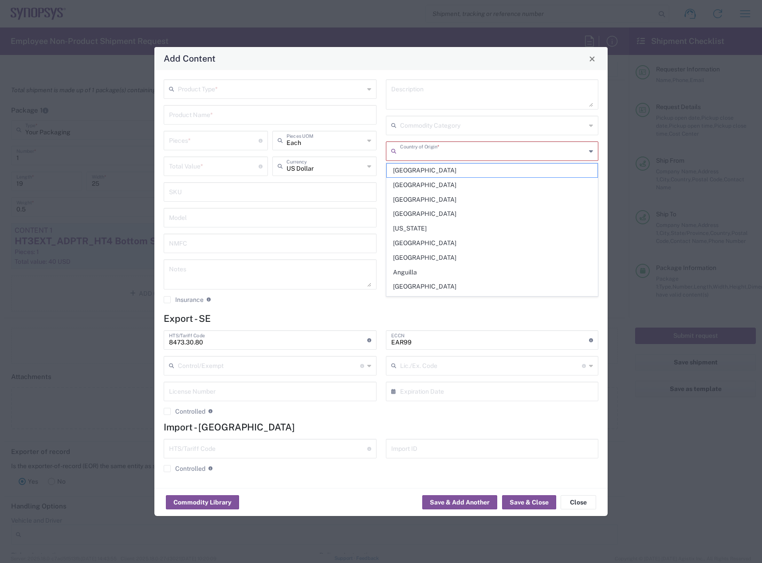
click at [457, 156] on input "text" at bounding box center [493, 151] width 186 height 16
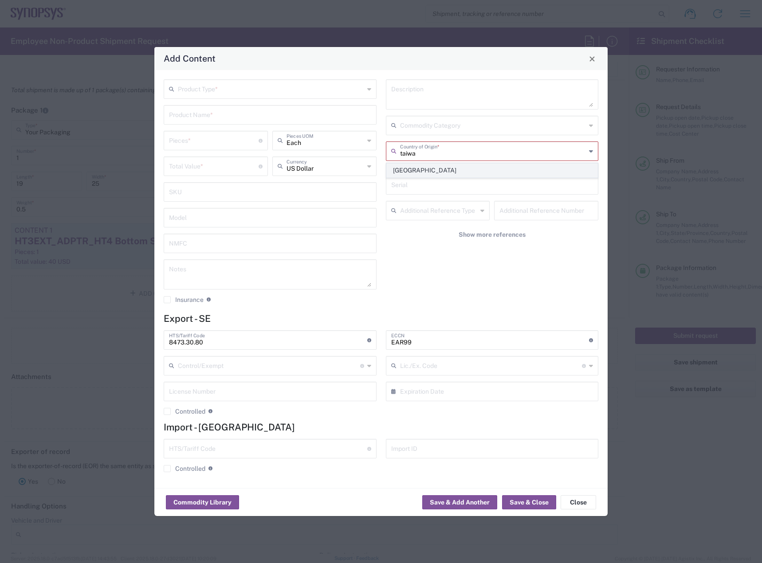
click at [451, 173] on span "Taiwan" at bounding box center [492, 171] width 211 height 14
type input "Taiwan"
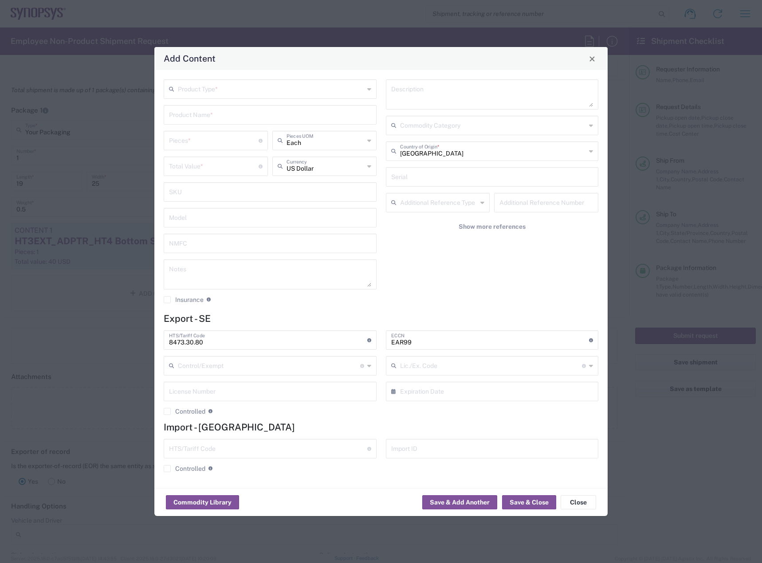
click at [234, 89] on input "text" at bounding box center [271, 89] width 186 height 16
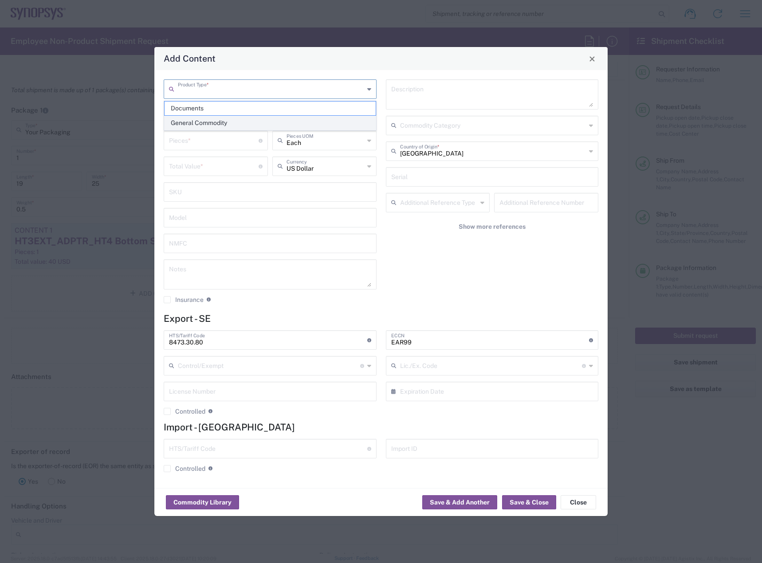
click at [222, 126] on span "General Commodity" at bounding box center [270, 123] width 211 height 14
type input "General Commodity"
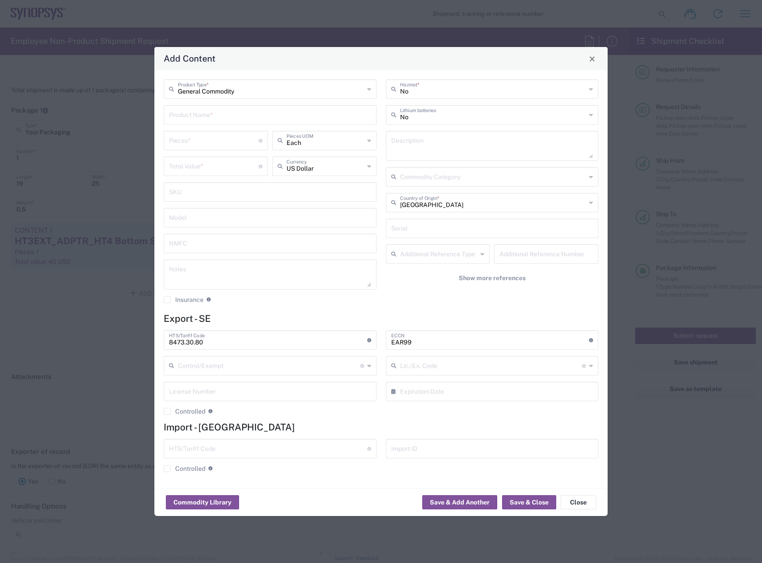
click at [220, 117] on input "text" at bounding box center [270, 114] width 202 height 16
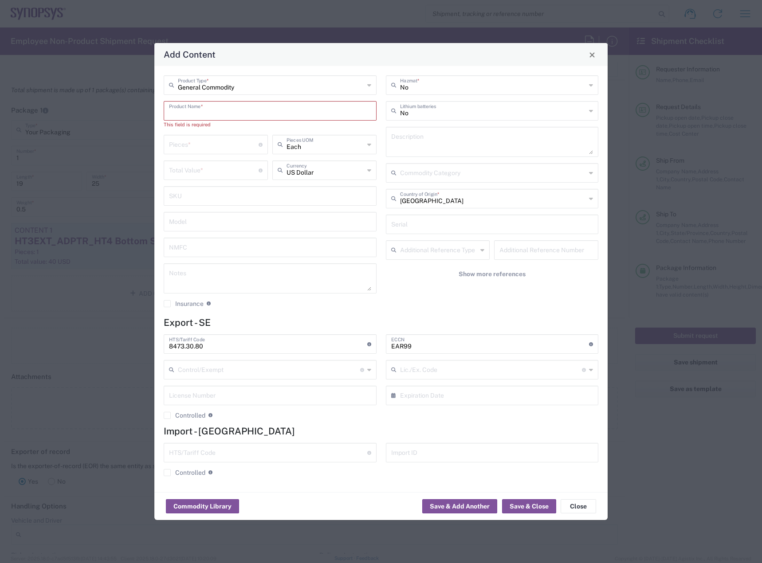
paste input "HT3EXT_ADPTR_HT4 Top Shell"
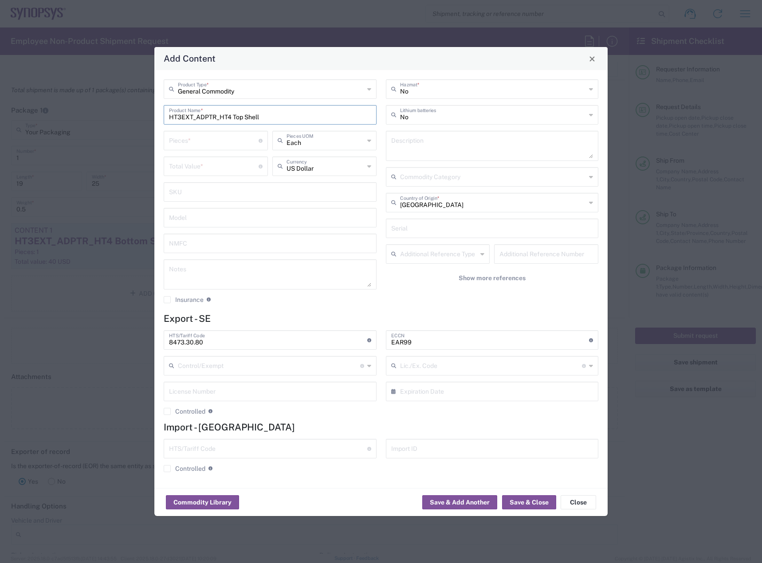
type input "HT3EXT_ADPTR_HT4 Top Shell"
click at [226, 138] on input "number" at bounding box center [214, 140] width 90 height 16
type input "1"
click at [234, 166] on input "number" at bounding box center [214, 166] width 90 height 16
type input "20"
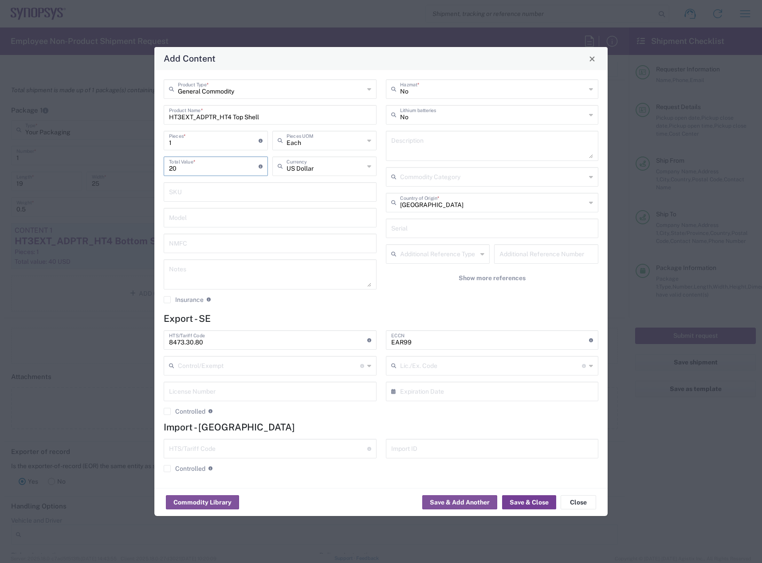
click at [526, 498] on button "Save & Close" at bounding box center [529, 502] width 54 height 14
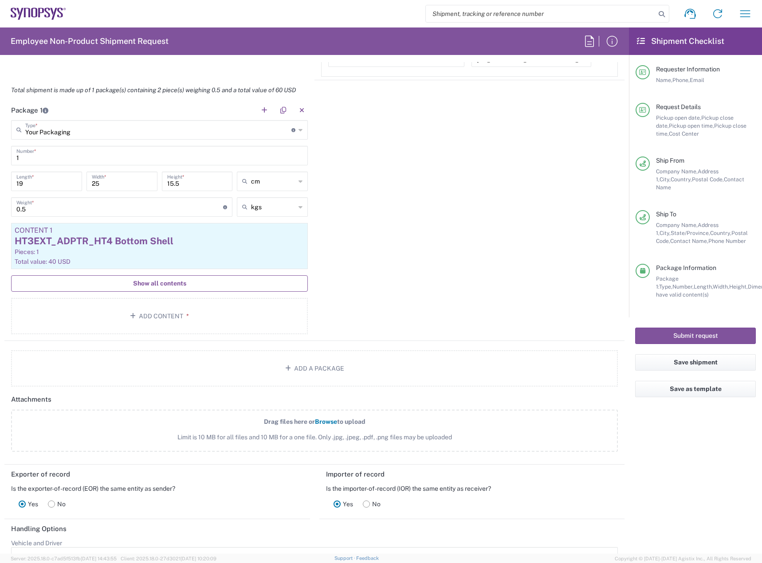
drag, startPoint x: 185, startPoint y: 292, endPoint x: 181, endPoint y: 285, distance: 7.5
click at [185, 287] on main "Your Packaging Type * Material used to package goods Bale(s) Basket(s) Bolt(s) …" at bounding box center [159, 228] width 310 height 217
click at [181, 285] on span "Show all contents" at bounding box center [159, 283] width 53 height 8
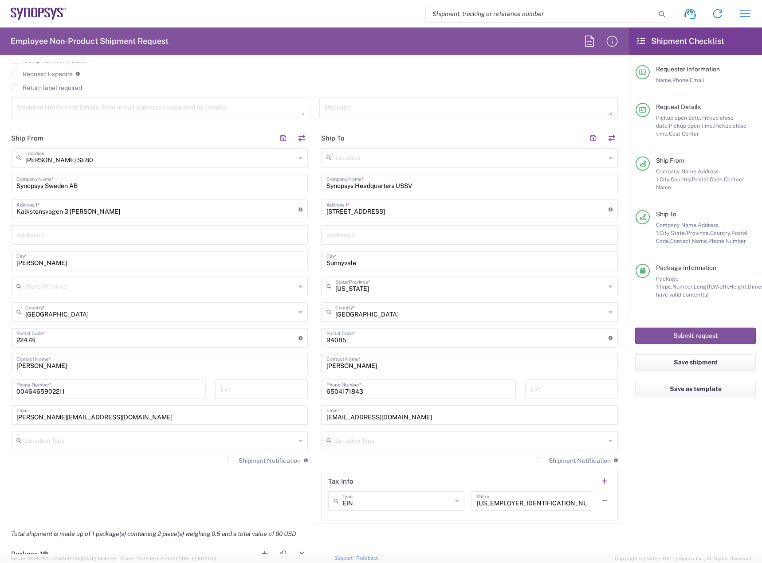
scroll to position [355, 0]
click at [689, 328] on button "Submit request" at bounding box center [695, 336] width 121 height 16
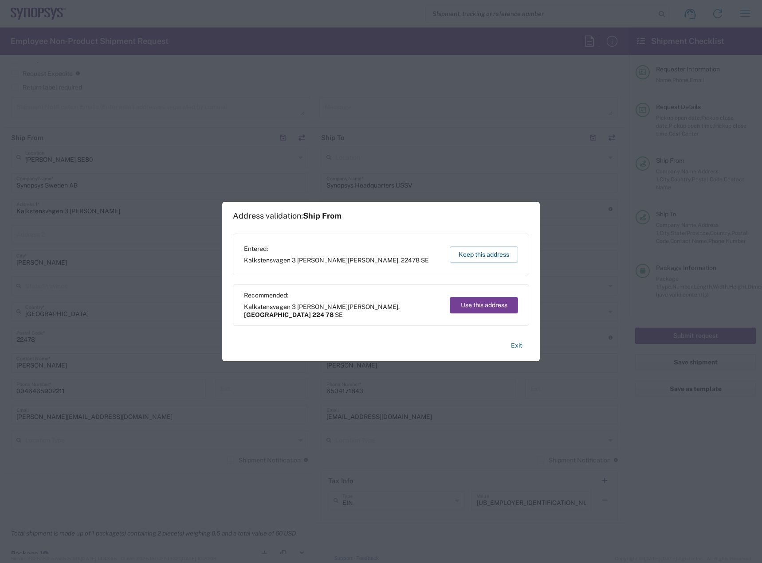
click at [493, 299] on button "Use this address" at bounding box center [484, 305] width 68 height 16
type input "Skåne län"
type input "224 78"
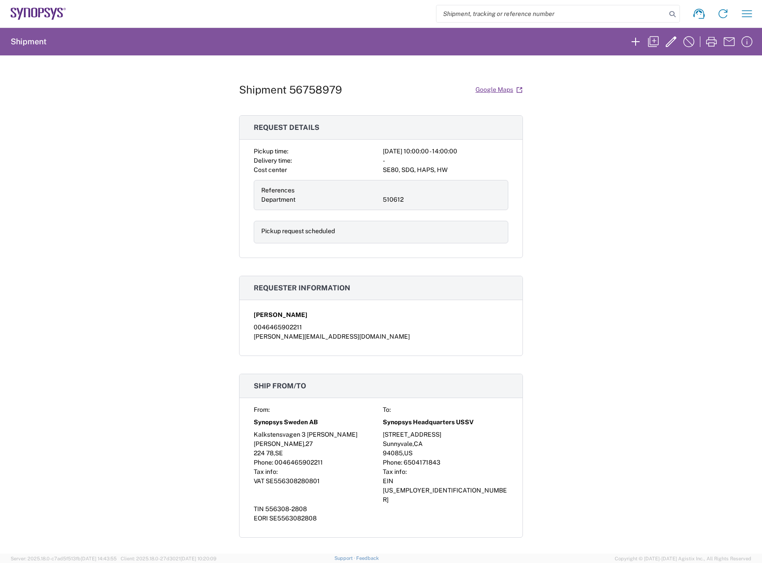
click at [156, 376] on div "Shipment 56758979 Google Maps Request details Pickup time: 2025-09-10 10:00:00 …" at bounding box center [381, 304] width 762 height 498
